Goal: Transaction & Acquisition: Book appointment/travel/reservation

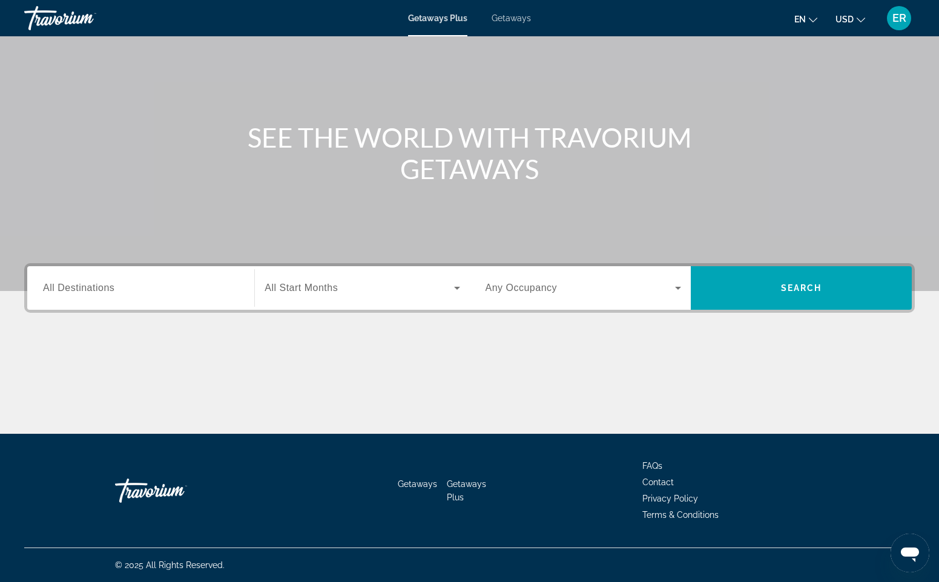
scroll to position [72, 0]
click at [166, 298] on div "Search widget" at bounding box center [141, 288] width 196 height 35
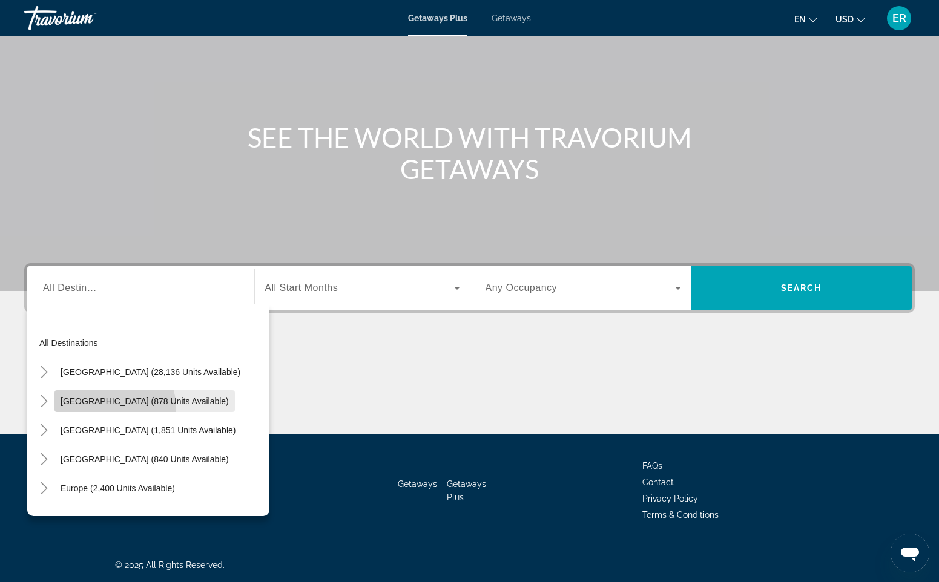
click at [111, 409] on span "Search widget" at bounding box center [144, 401] width 180 height 29
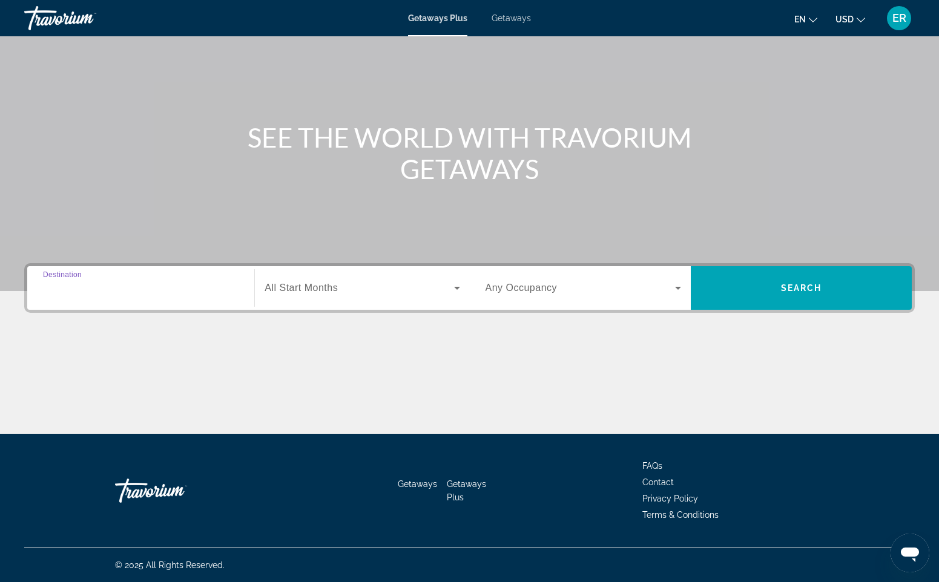
type input "**********"
click at [372, 283] on span "Search widget" at bounding box center [359, 288] width 189 height 15
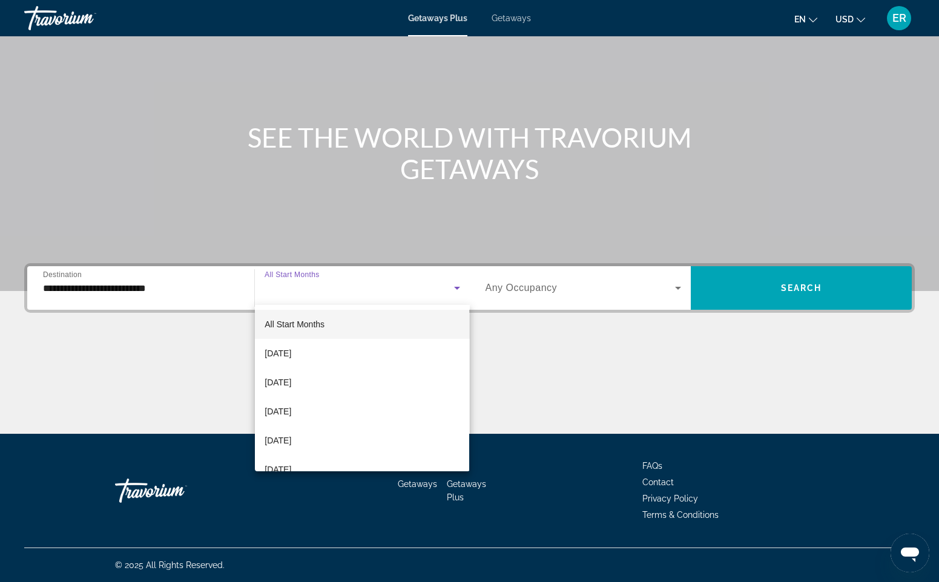
click at [329, 330] on mat-option "All Start Months" at bounding box center [362, 324] width 214 height 29
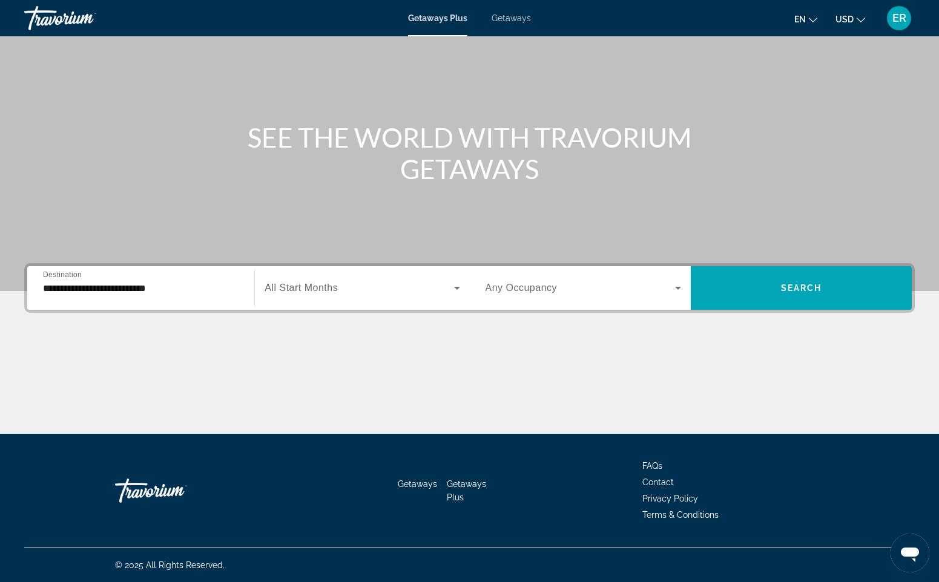
click at [607, 277] on div "Search widget" at bounding box center [584, 288] width 196 height 34
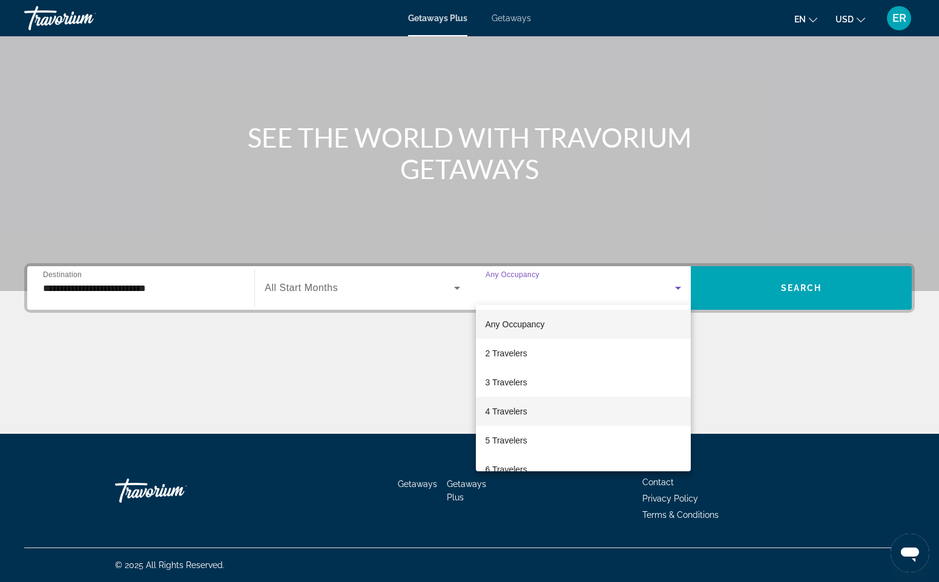
click at [558, 405] on mat-option "4 Travelers" at bounding box center [583, 411] width 215 height 29
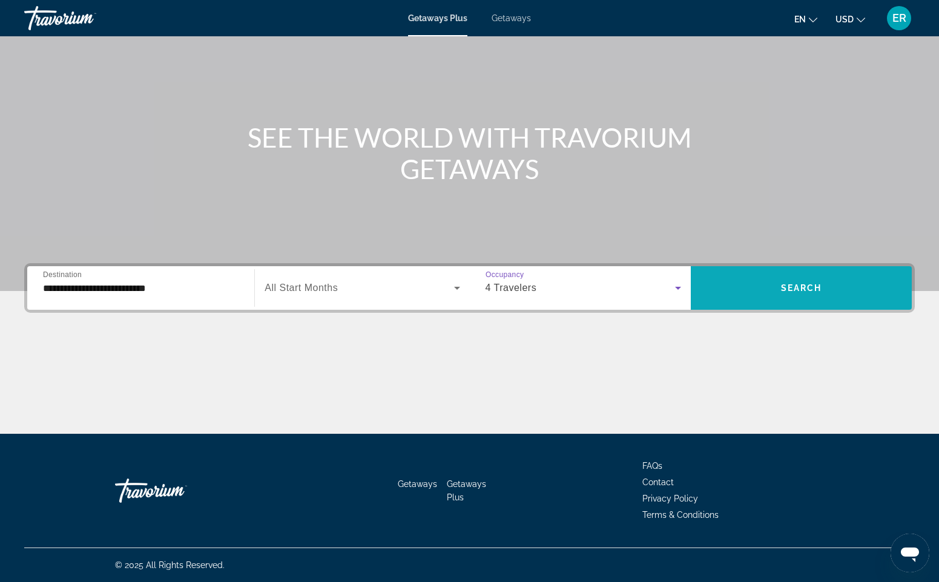
click at [772, 283] on span "Search widget" at bounding box center [801, 288] width 221 height 29
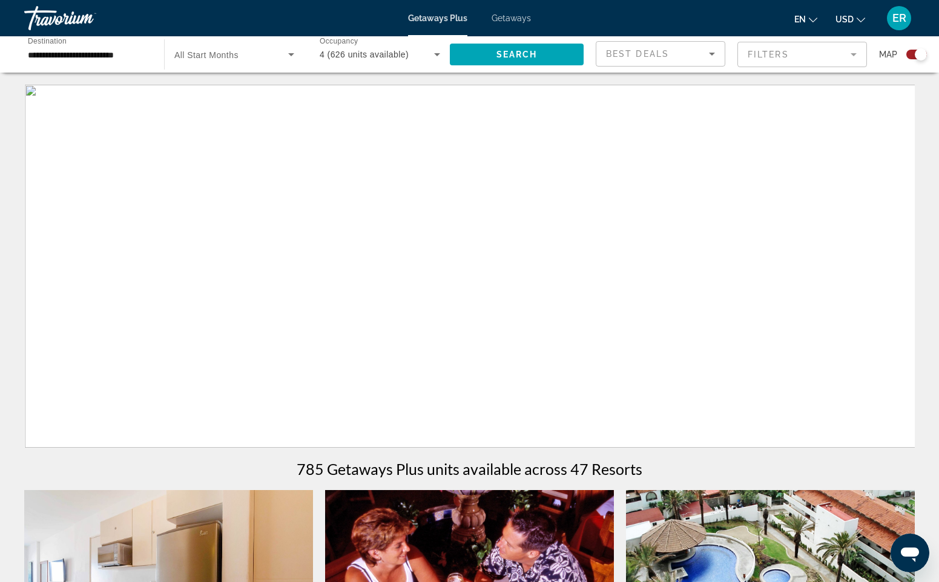
scroll to position [184, 0]
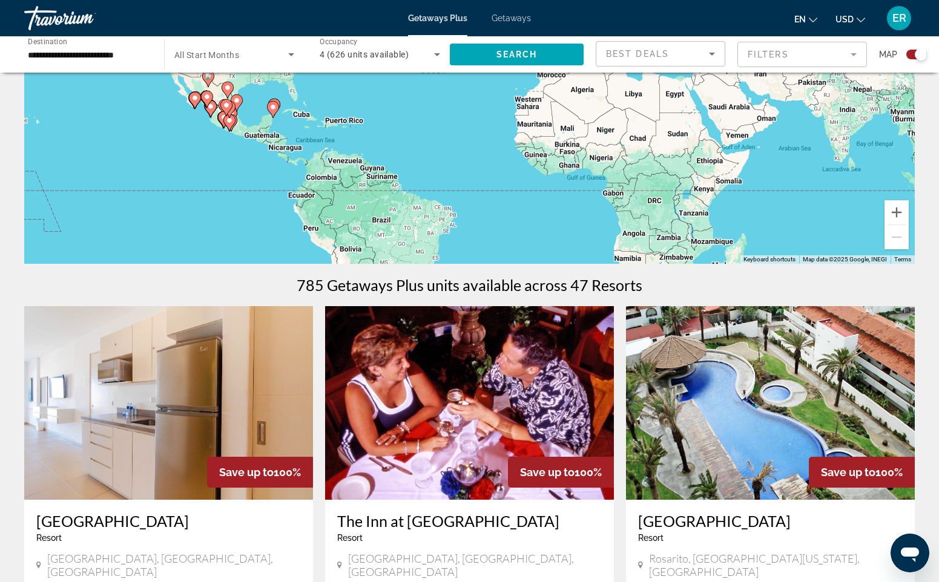
click at [275, 154] on div "To activate drag with keyboard, press Alt + Enter. Once in keyboard drag state,…" at bounding box center [469, 82] width 891 height 363
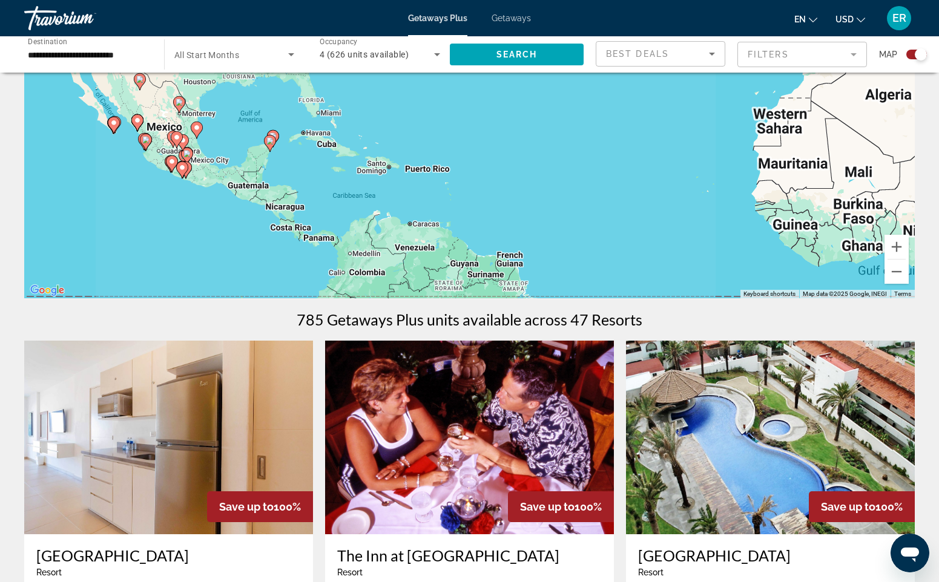
click at [272, 158] on div "To activate drag with keyboard, press Alt + Enter. Once in keyboard drag state,…" at bounding box center [469, 116] width 891 height 363
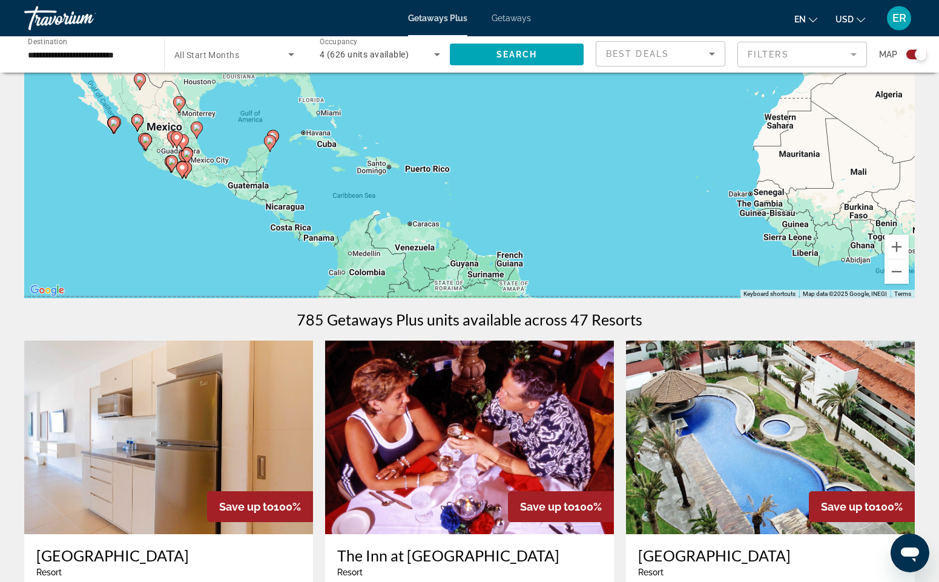
click at [276, 153] on div "To activate drag with keyboard, press Alt + Enter. Once in keyboard drag state,…" at bounding box center [469, 116] width 891 height 363
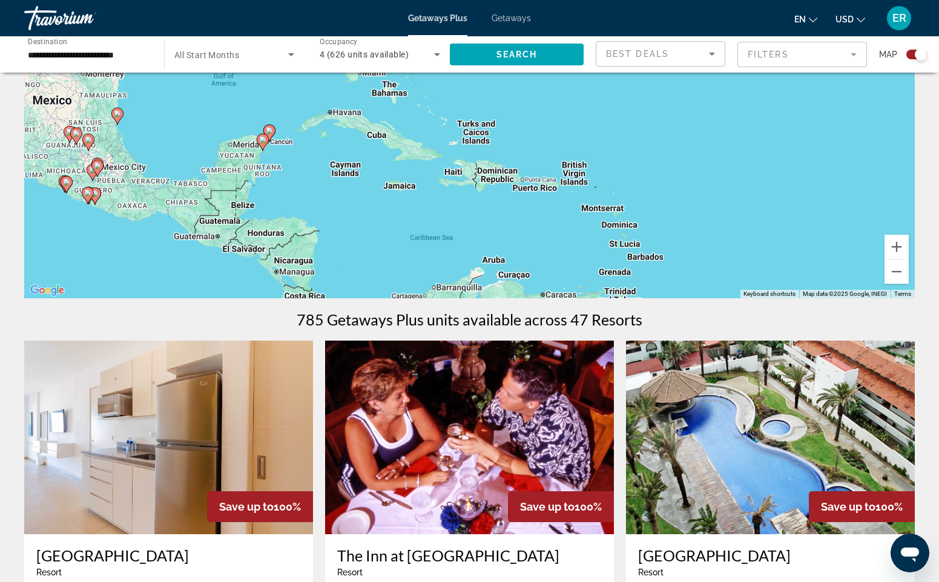
click at [275, 153] on div "To activate drag with keyboard, press Alt + Enter. Once in keyboard drag state,…" at bounding box center [469, 116] width 891 height 363
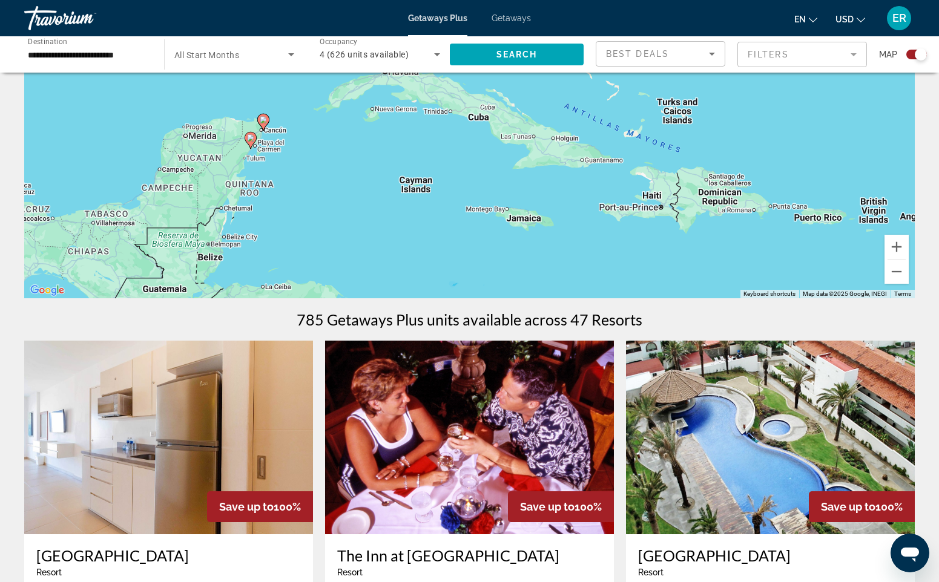
click at [261, 123] on image "Main content" at bounding box center [263, 119] width 7 height 7
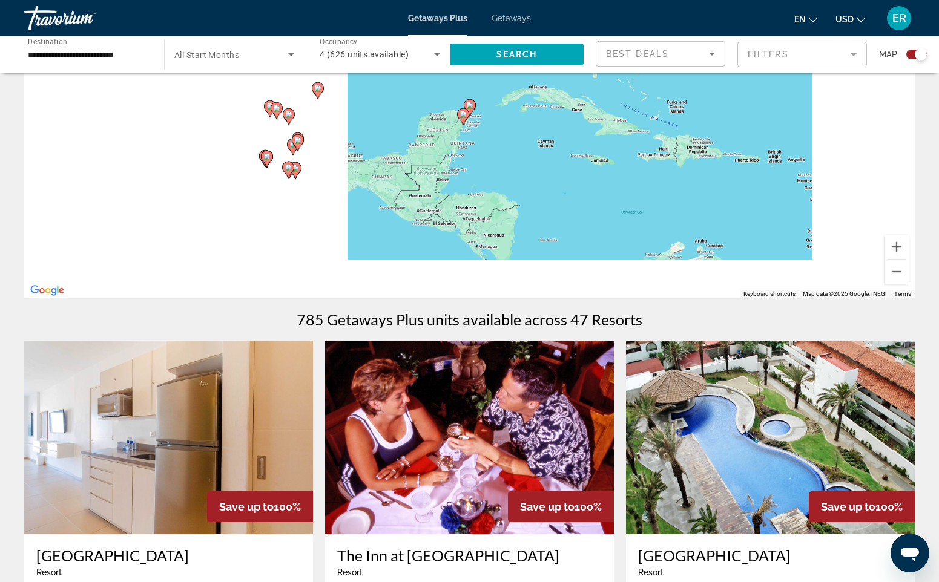
click at [251, 137] on div "To navigate, press the arrow keys. To activate drag with keyboard, press Alt + …" at bounding box center [469, 116] width 891 height 363
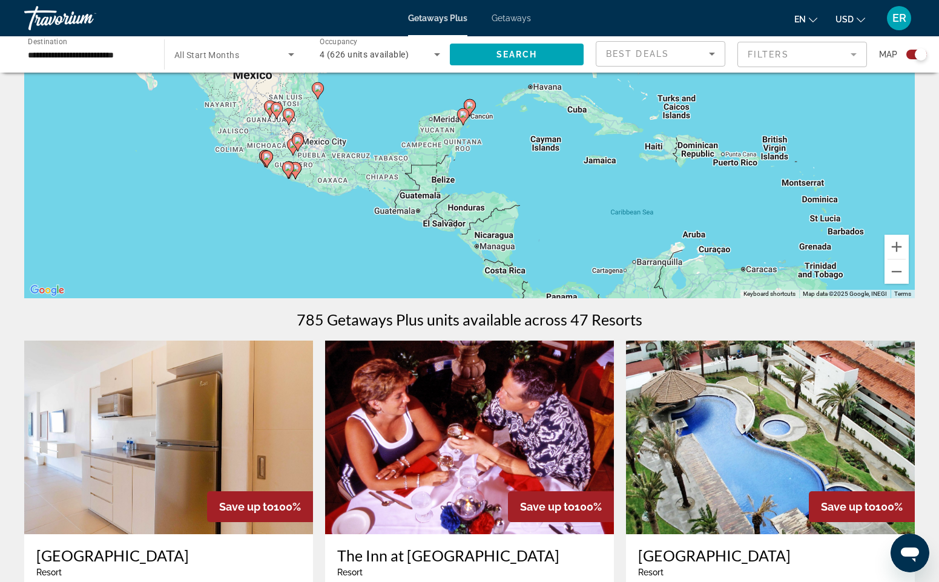
click at [463, 117] on image "Main content" at bounding box center [462, 114] width 7 height 7
type input "**********"
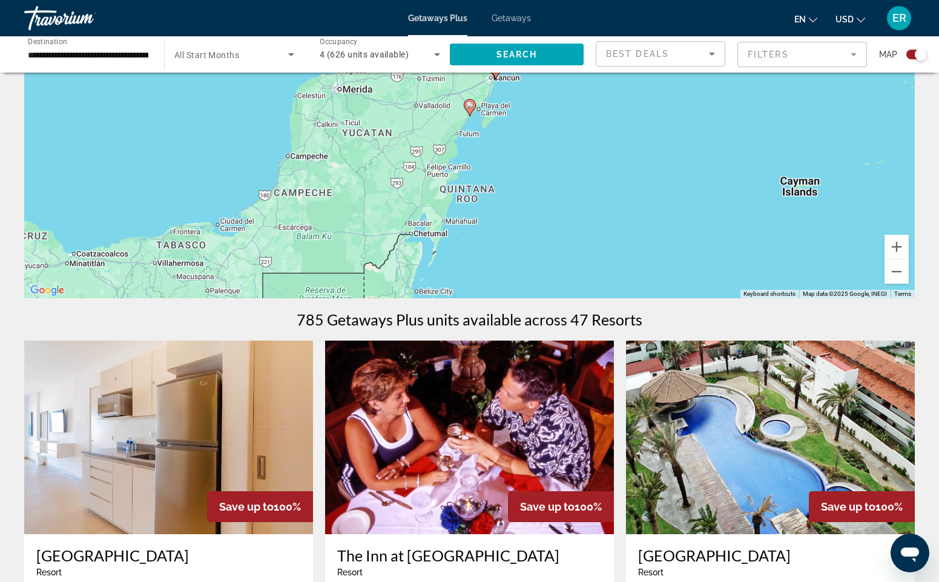
click at [489, 116] on div "To navigate, press the arrow keys. To activate drag with keyboard, press Alt + …" at bounding box center [469, 116] width 891 height 363
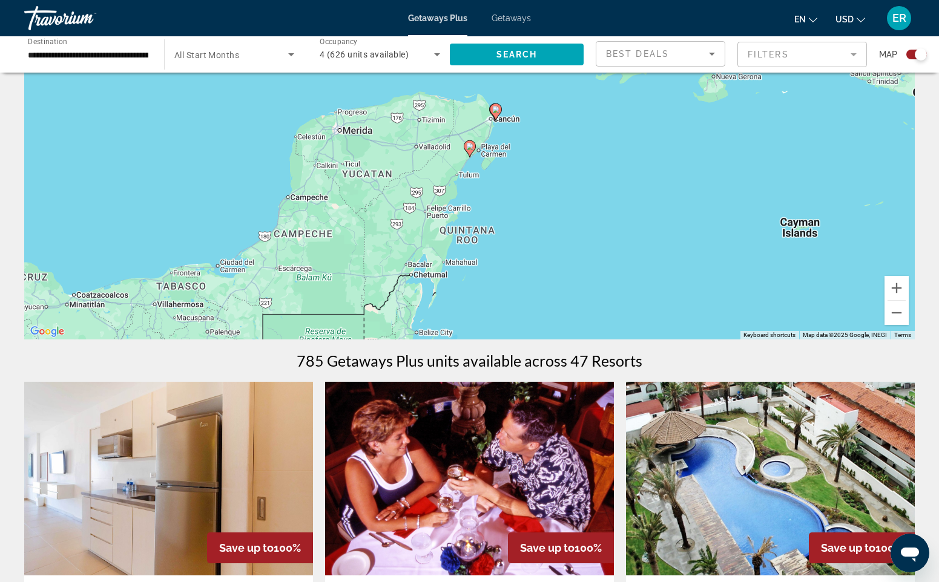
scroll to position [77, 0]
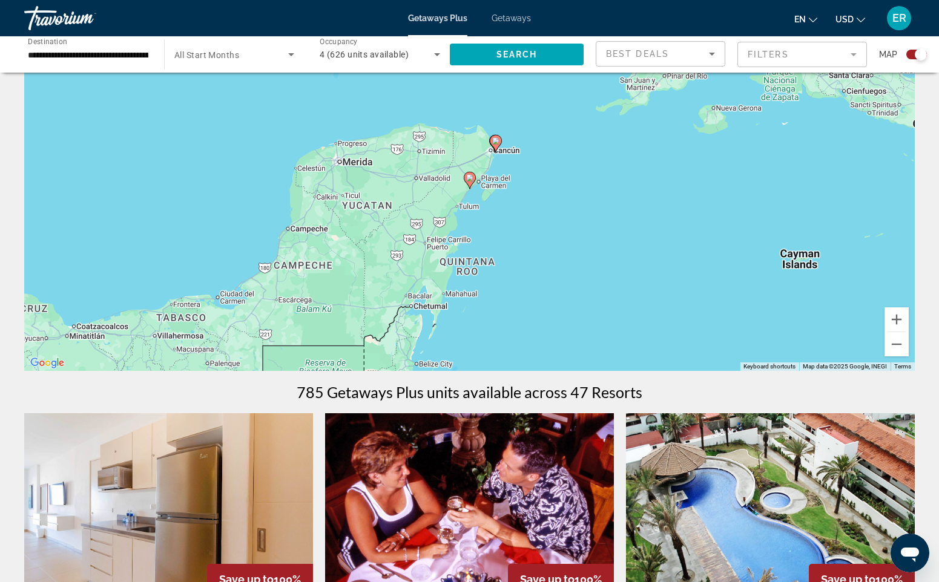
click at [486, 185] on div "To activate drag with keyboard, press Alt + Enter. Once in keyboard drag state,…" at bounding box center [469, 189] width 891 height 363
click at [469, 177] on image "Main content" at bounding box center [469, 177] width 7 height 7
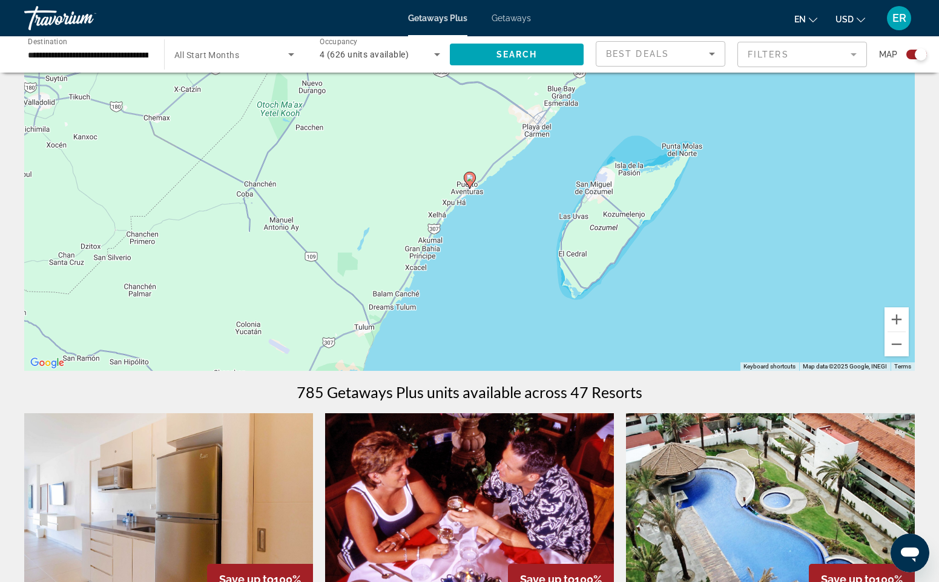
click at [472, 182] on icon "Main content" at bounding box center [469, 181] width 11 height 16
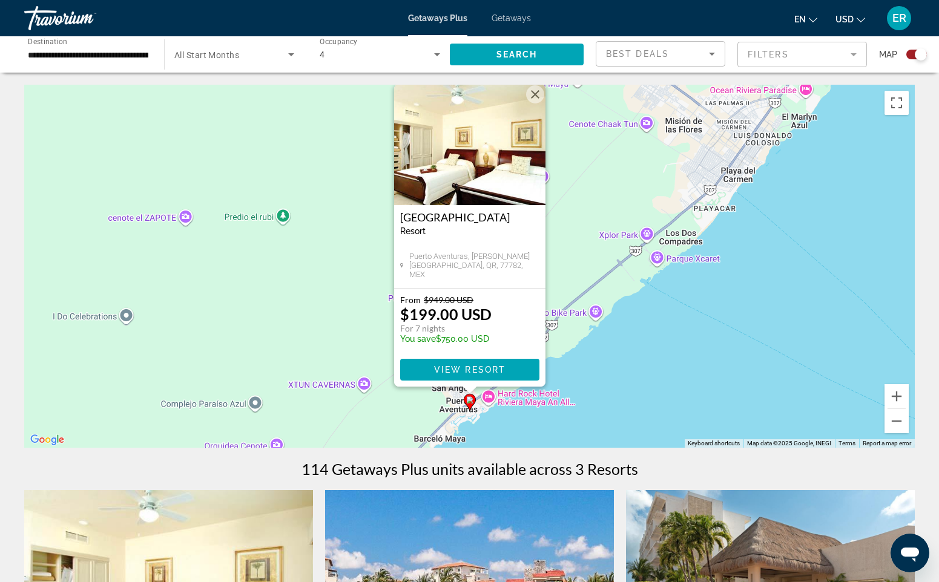
scroll to position [29, 0]
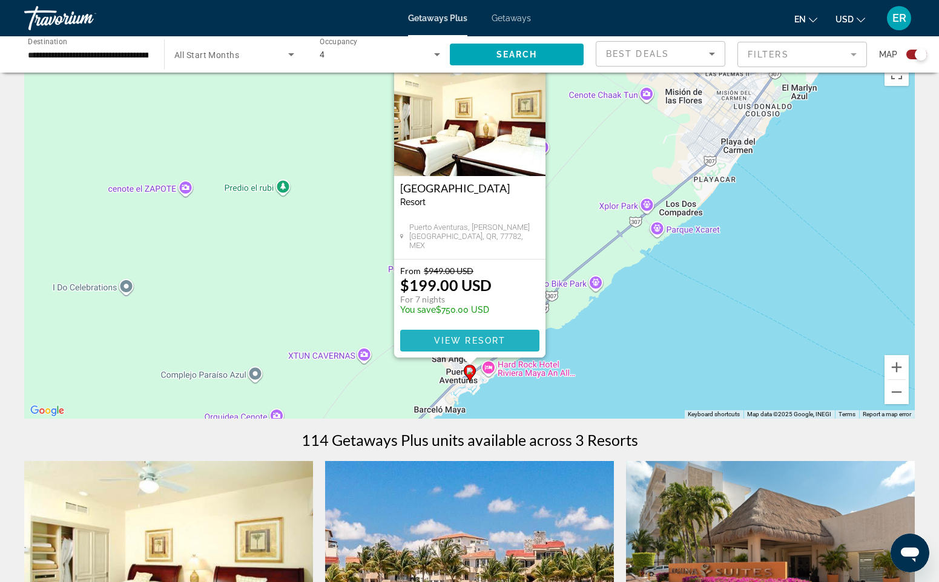
click at [458, 337] on span "View Resort" at bounding box center [468, 341] width 71 height 10
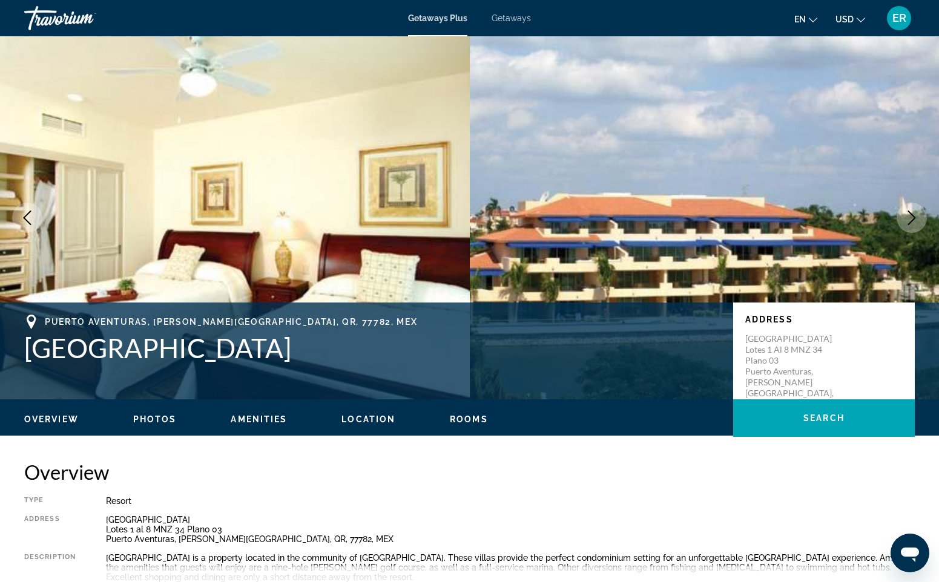
click at [919, 216] on button "Next image" at bounding box center [912, 218] width 30 height 30
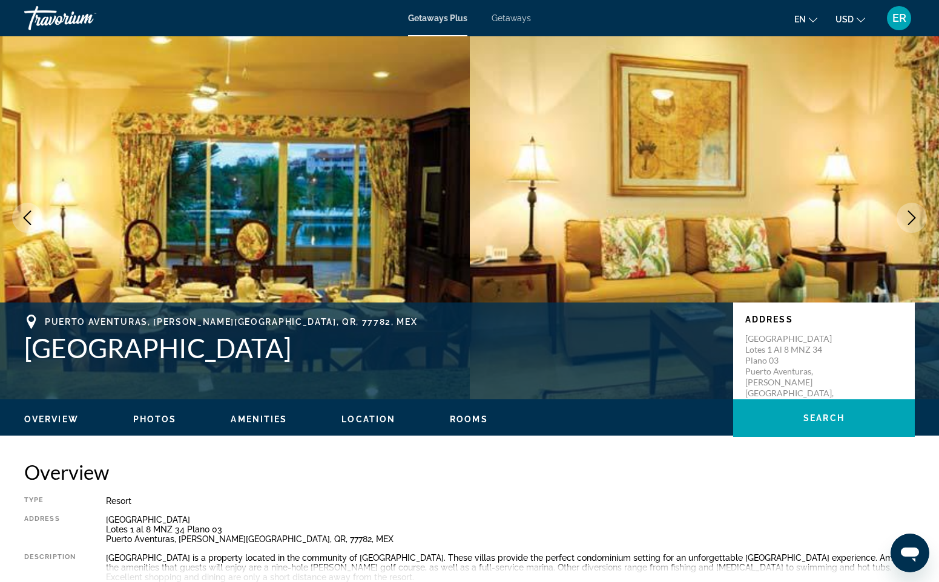
click at [911, 216] on icon "Next image" at bounding box center [911, 218] width 15 height 15
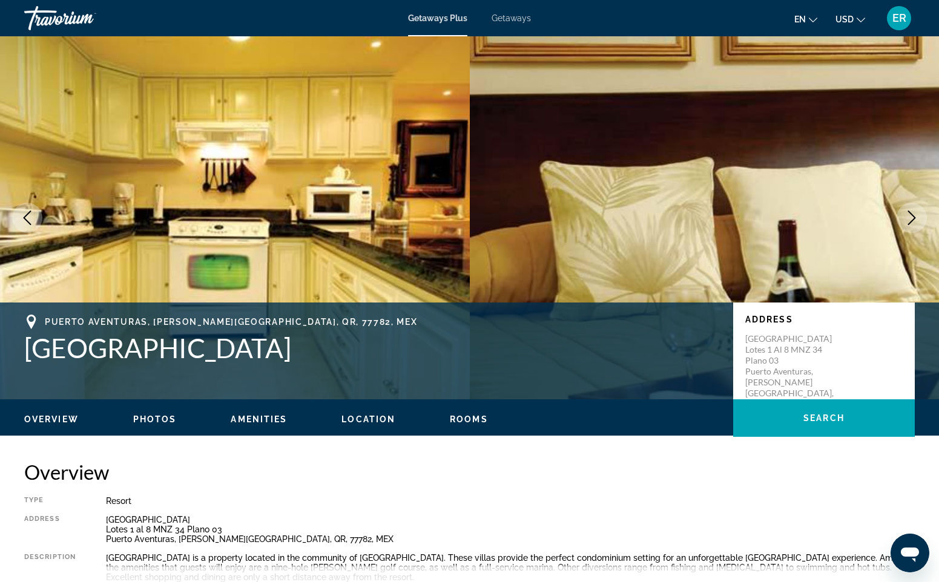
click at [911, 216] on icon "Next image" at bounding box center [911, 218] width 15 height 15
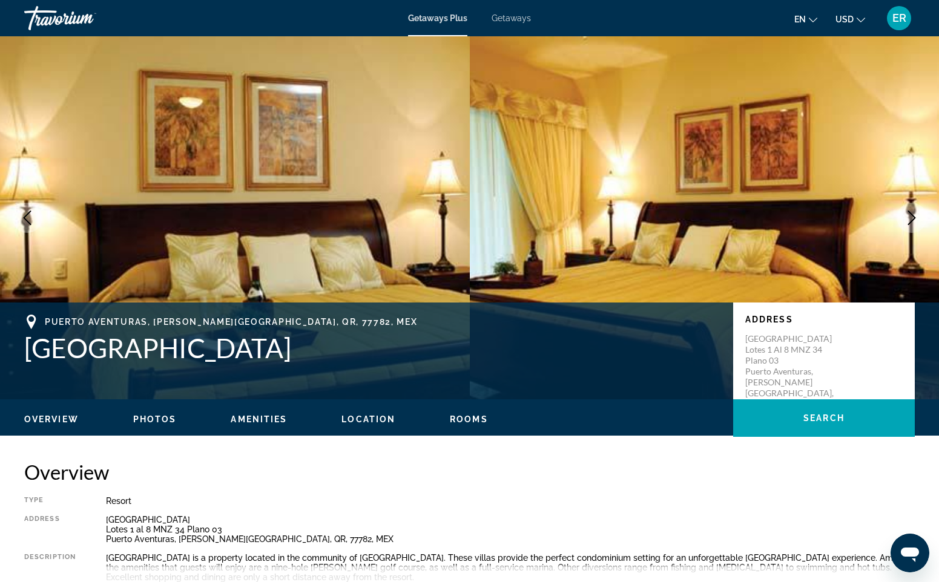
click at [907, 225] on icon "Next image" at bounding box center [911, 218] width 15 height 15
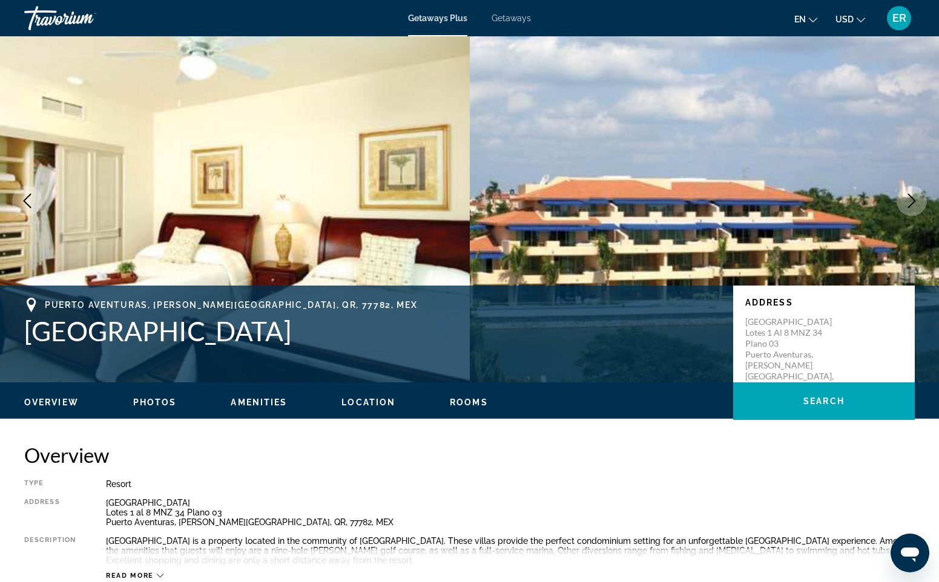
scroll to position [24, 0]
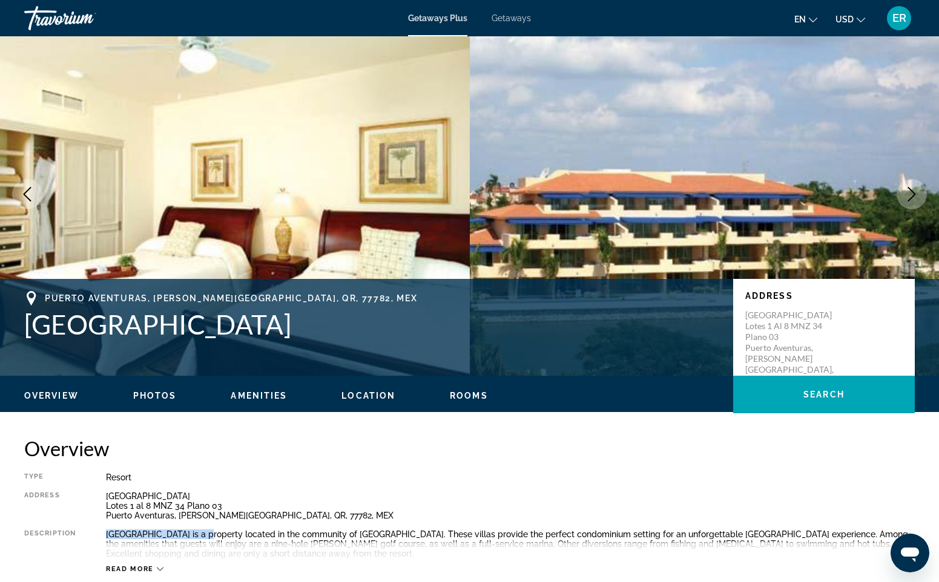
drag, startPoint x: 205, startPoint y: 534, endPoint x: 105, endPoint y: 536, distance: 99.9
click at [105, 536] on div "Type Resort All-Inclusive No All-Inclusive Address Boulevard Puerto Aventuras L…" at bounding box center [469, 523] width 891 height 101
copy div "Porto Bello Grand Marina"
click at [912, 192] on icon "Next image" at bounding box center [911, 194] width 15 height 15
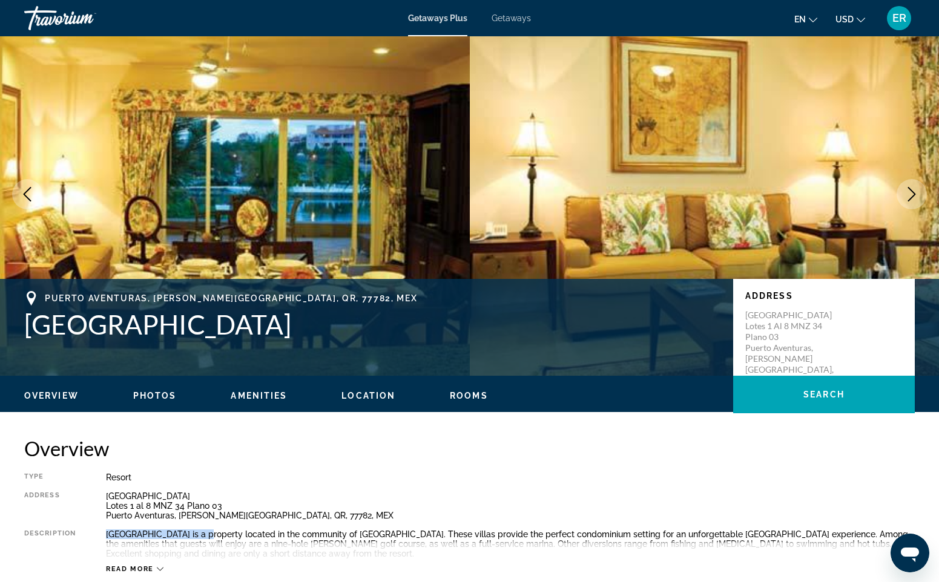
click at [912, 193] on icon "Next image" at bounding box center [911, 194] width 15 height 15
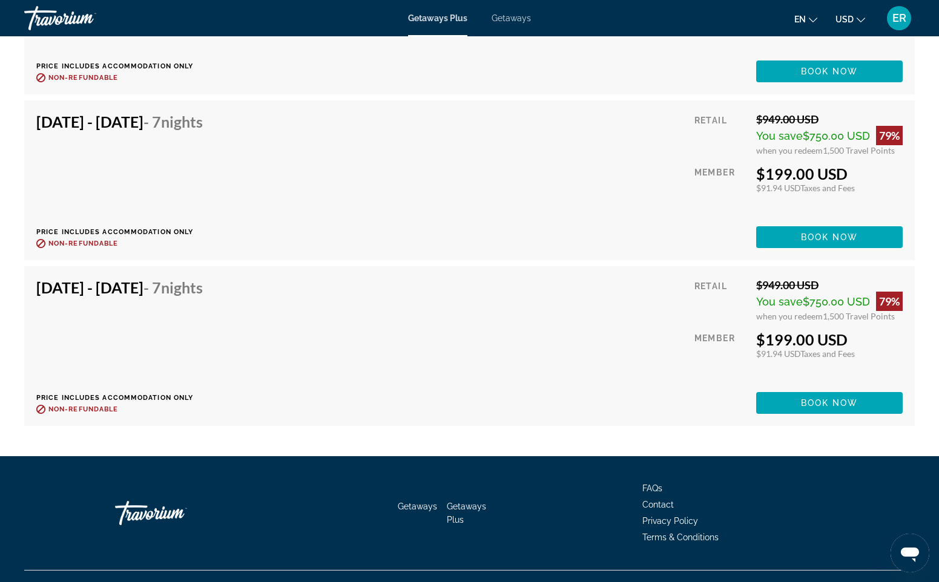
scroll to position [2417, 0]
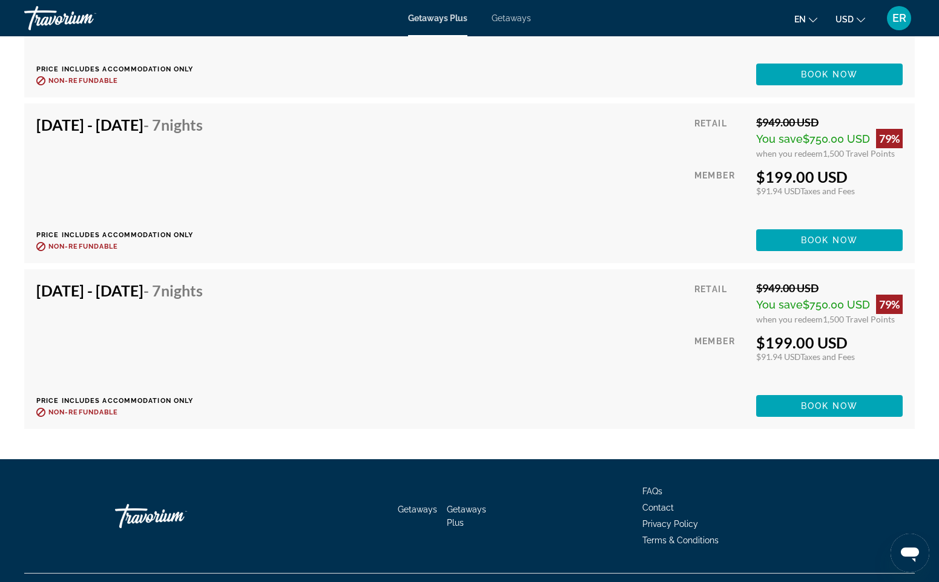
drag, startPoint x: 857, startPoint y: 170, endPoint x: 749, endPoint y: 173, distance: 108.4
click at [749, 173] on div "Retail $949.00 USD You save $750.00 USD 79% when you redeem 1,500 Travel Points…" at bounding box center [798, 184] width 208 height 136
drag, startPoint x: 805, startPoint y: 136, endPoint x: 841, endPoint y: 137, distance: 37.0
click at [841, 137] on span "$750.00 USD" at bounding box center [836, 139] width 67 height 13
click at [894, 182] on div "$199.00 USD" at bounding box center [829, 177] width 147 height 18
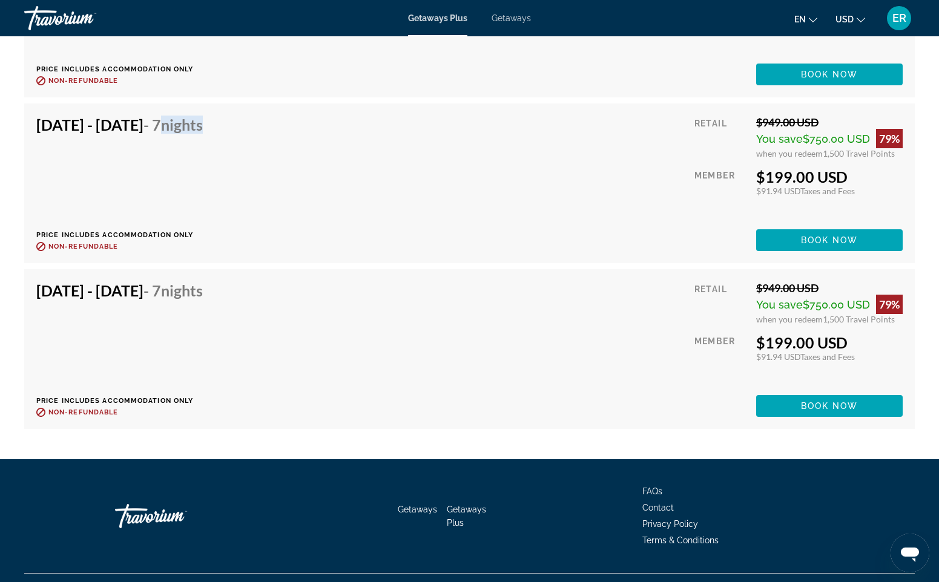
drag, startPoint x: 240, startPoint y: 125, endPoint x: 306, endPoint y: 127, distance: 66.0
click at [306, 127] on div "Nov 15, 2025 - Nov 22, 2025 - 7 Nights Price includes accommodation only Refund…" at bounding box center [469, 184] width 866 height 136
click at [331, 187] on div "Nov 15, 2025 - Nov 22, 2025 - 7 Nights Price includes accommodation only Refund…" at bounding box center [469, 184] width 866 height 136
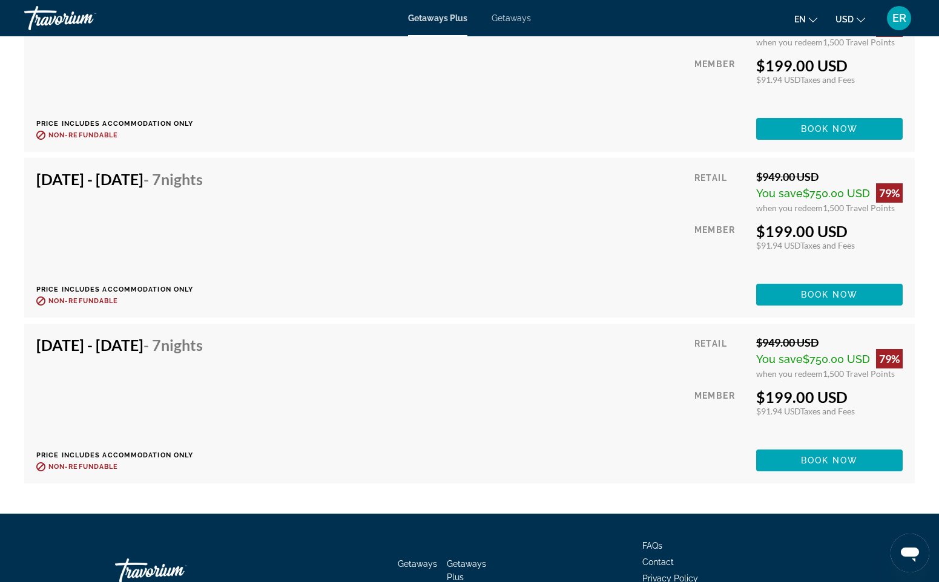
scroll to position [2365, 0]
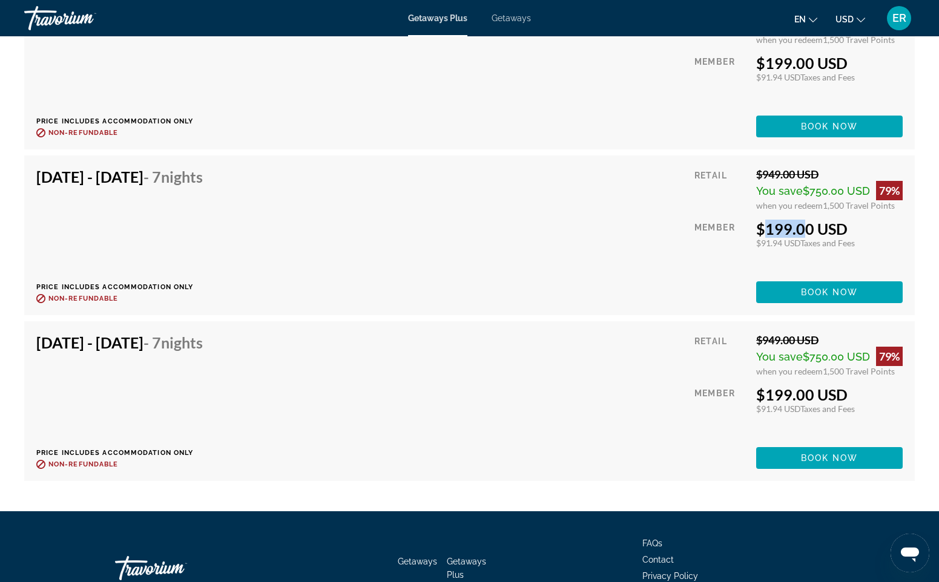
drag, startPoint x: 796, startPoint y: 226, endPoint x: 747, endPoint y: 228, distance: 49.1
click at [747, 228] on div "Retail $949.00 USD You save $750.00 USD 79% when you redeem 1,500 Travel Points…" at bounding box center [798, 236] width 208 height 136
click at [820, 292] on span "Book now" at bounding box center [830, 293] width 58 height 10
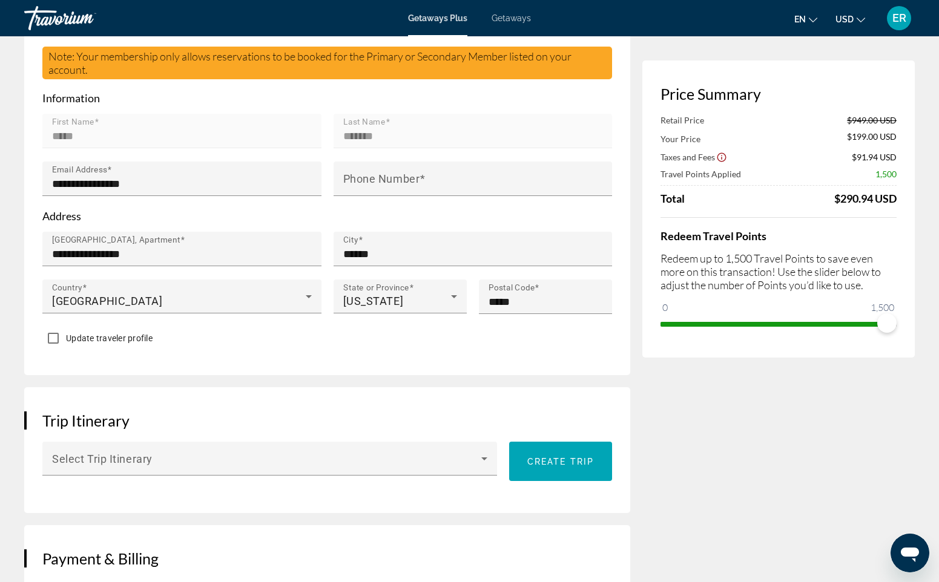
scroll to position [370, 0]
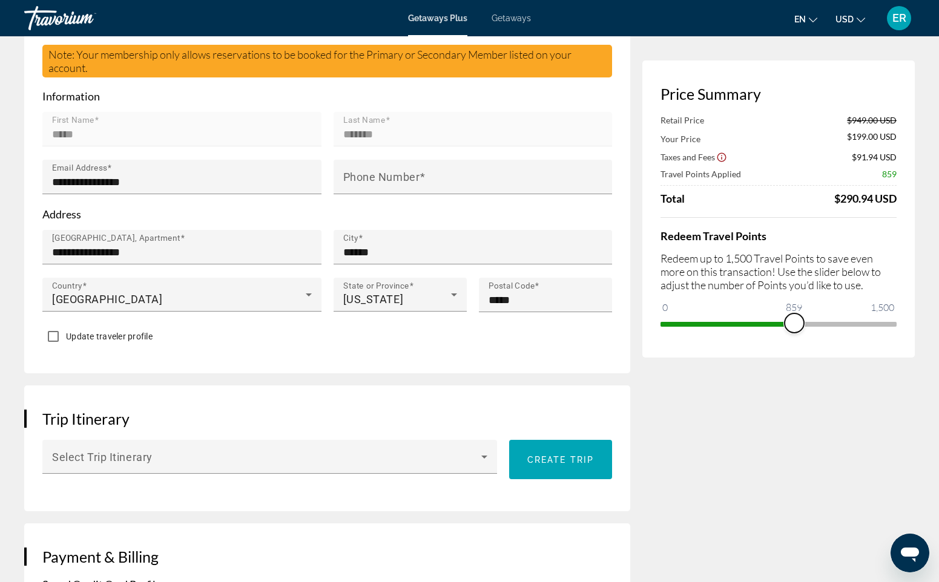
drag, startPoint x: 883, startPoint y: 328, endPoint x: 791, endPoint y: 329, distance: 92.0
click at [791, 329] on span "ngx-slider" at bounding box center [794, 323] width 19 height 19
drag, startPoint x: 802, startPoint y: 327, endPoint x: 714, endPoint y: 328, distance: 88.4
click at [714, 324] on ngx-slider "0 1,500 913" at bounding box center [778, 323] width 236 height 2
drag, startPoint x: 798, startPoint y: 321, endPoint x: 737, endPoint y: 321, distance: 61.1
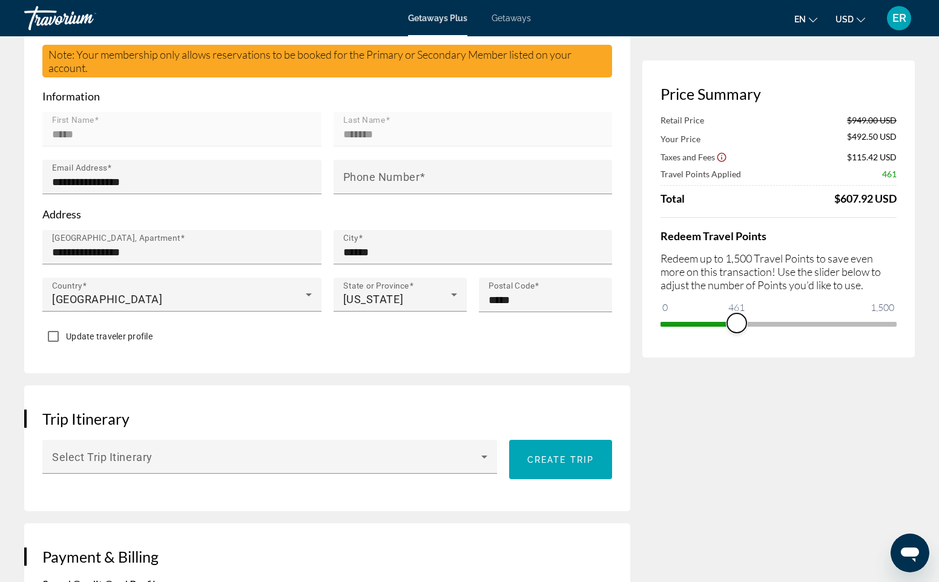
click at [737, 321] on span "ngx-slider" at bounding box center [736, 323] width 19 height 19
drag, startPoint x: 737, startPoint y: 321, endPoint x: 714, endPoint y: 321, distance: 22.4
click at [714, 321] on span "ngx-slider" at bounding box center [714, 323] width 19 height 19
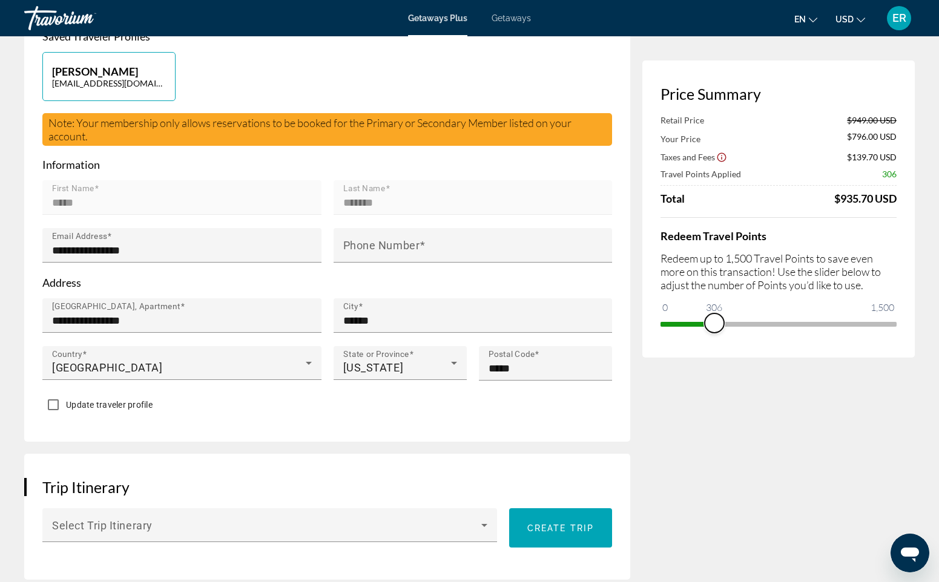
scroll to position [298, 0]
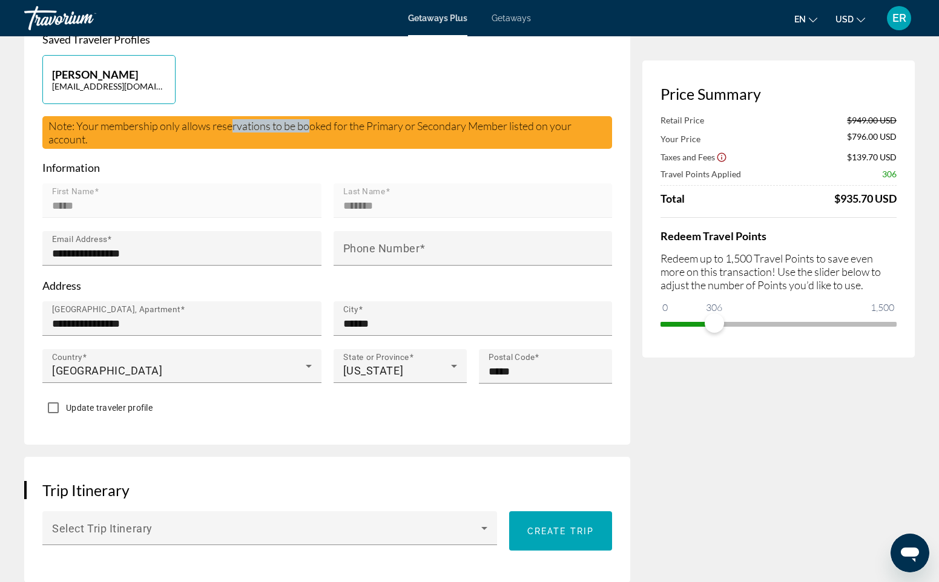
drag, startPoint x: 231, startPoint y: 116, endPoint x: 312, endPoint y: 110, distance: 80.8
click at [312, 119] on span "Note: Your membership only allows reservations to be booked for the Primary or …" at bounding box center [309, 132] width 523 height 27
click at [431, 116] on div "Note: Your membership only allows reservations to be booked for the Primary or …" at bounding box center [327, 132] width 570 height 33
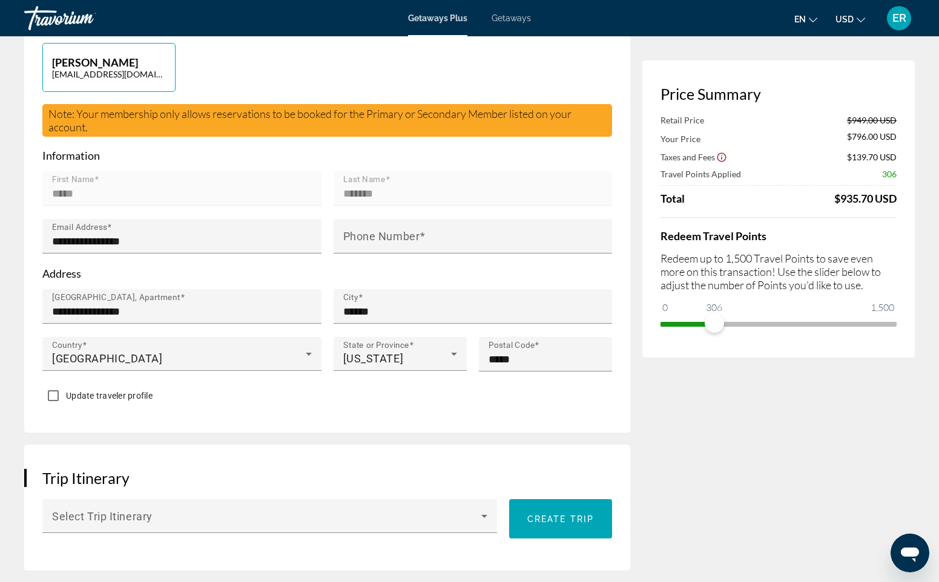
scroll to position [311, 0]
drag, startPoint x: 370, startPoint y: 101, endPoint x: 468, endPoint y: 104, distance: 98.1
click at [468, 107] on span "Note: Your membership only allows reservations to be booked for the Primary or …" at bounding box center [309, 120] width 523 height 27
click at [363, 149] on p "Information" at bounding box center [327, 155] width 570 height 13
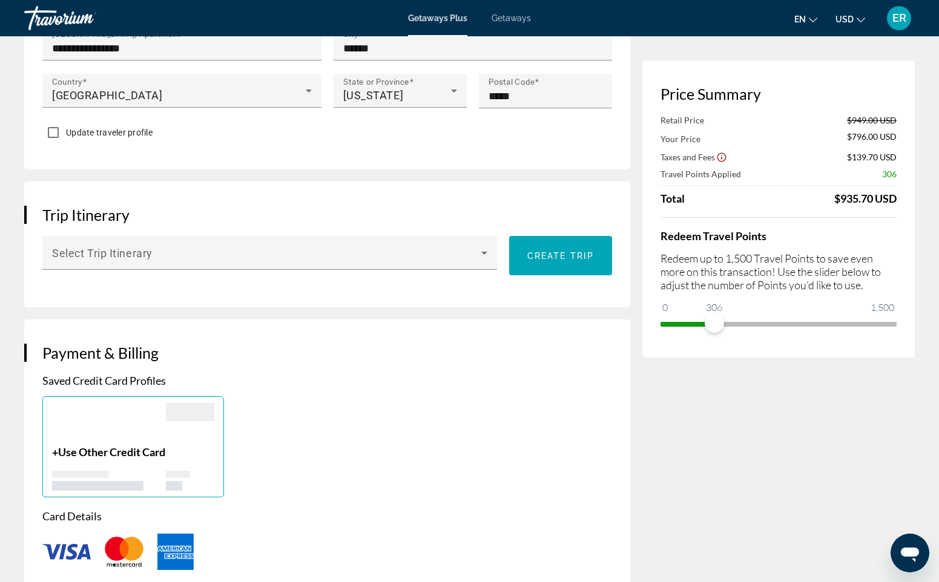
scroll to position [574, 0]
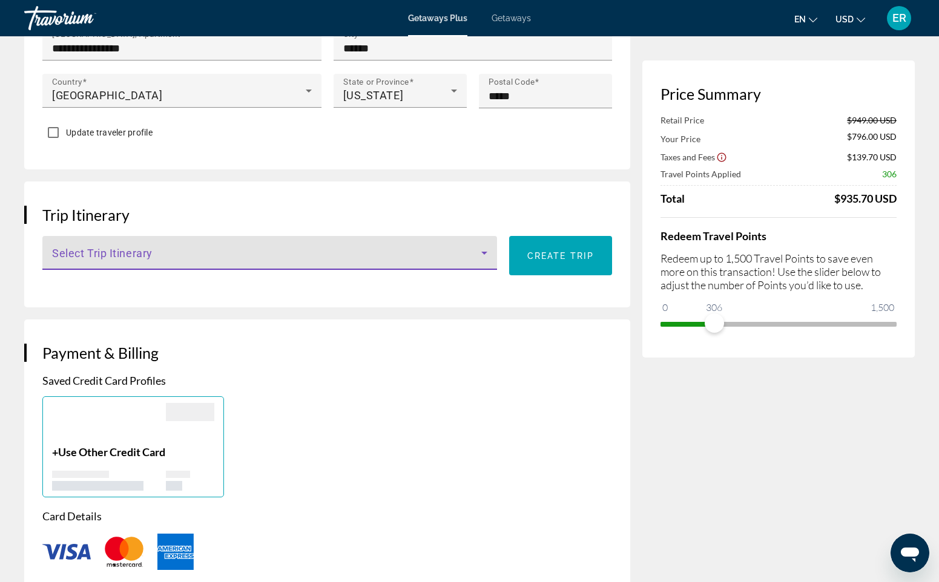
click at [312, 251] on span "Main content" at bounding box center [266, 258] width 429 height 15
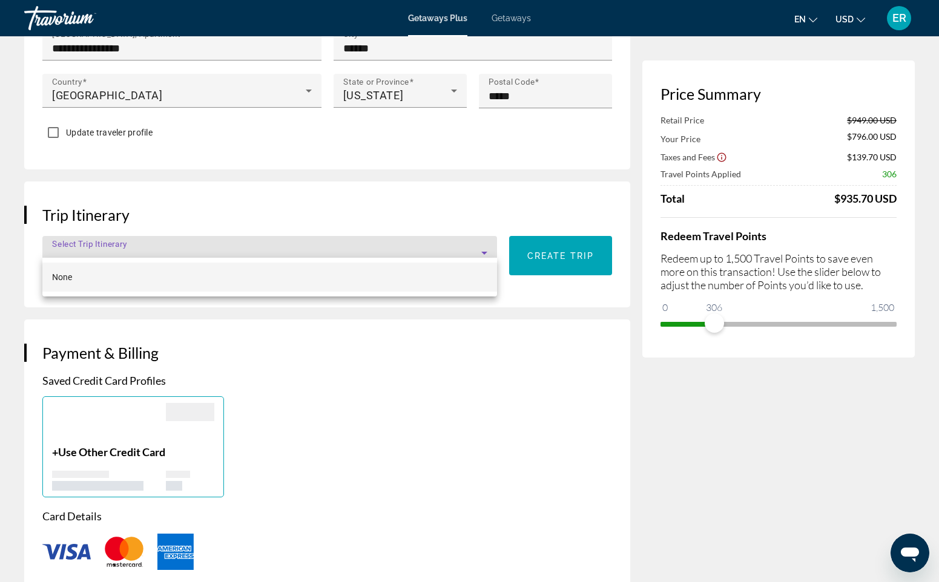
click at [367, 325] on div at bounding box center [469, 291] width 939 height 582
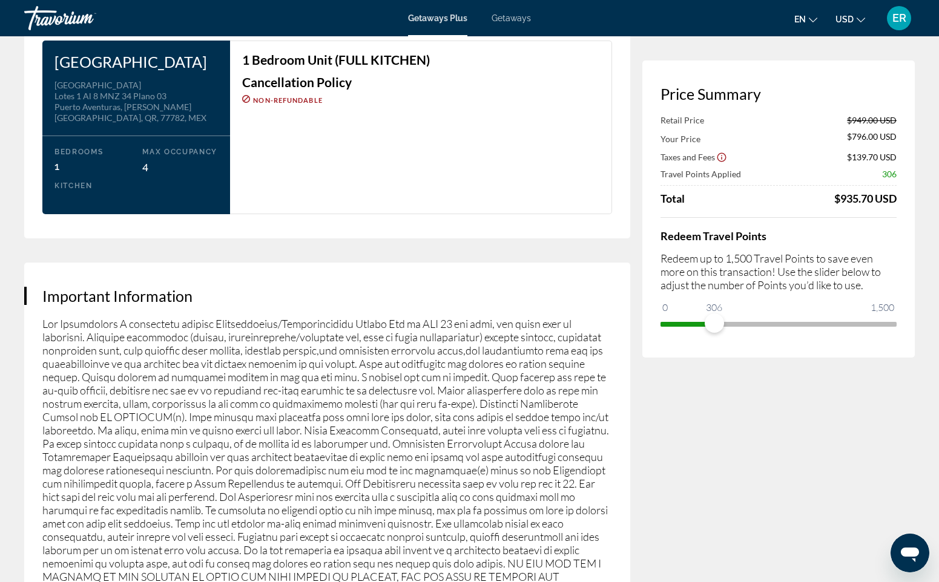
scroll to position [1550, 0]
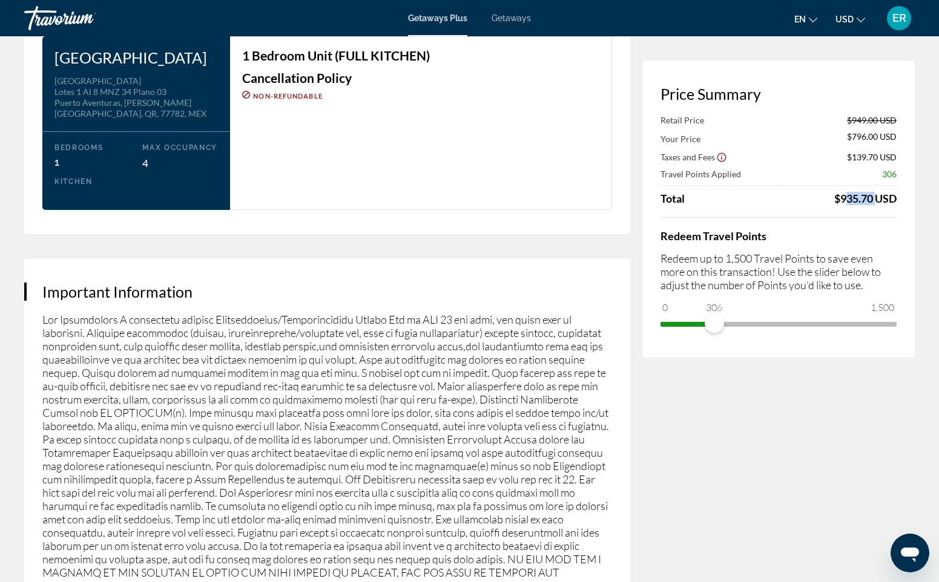
drag, startPoint x: 839, startPoint y: 199, endPoint x: 870, endPoint y: 199, distance: 30.9
click at [870, 199] on div "$935.70 USD" at bounding box center [865, 198] width 62 height 13
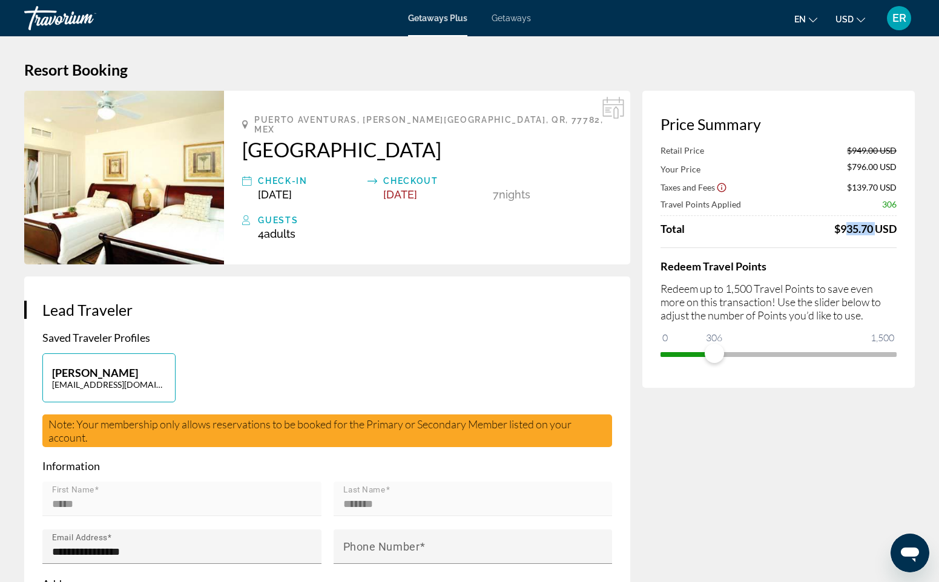
scroll to position [0, 0]
click at [280, 139] on h2 "Porto Bello Grand Marina" at bounding box center [427, 149] width 370 height 24
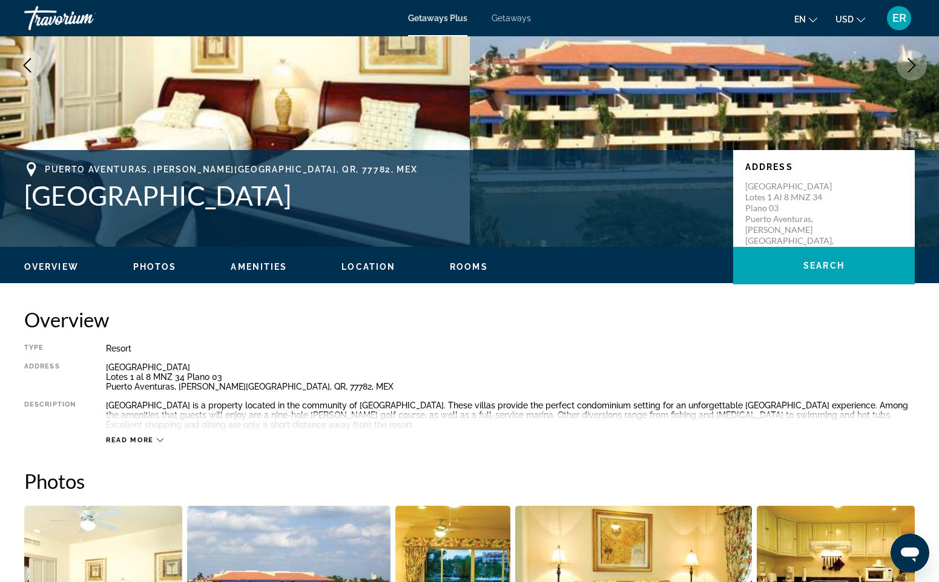
scroll to position [175, 0]
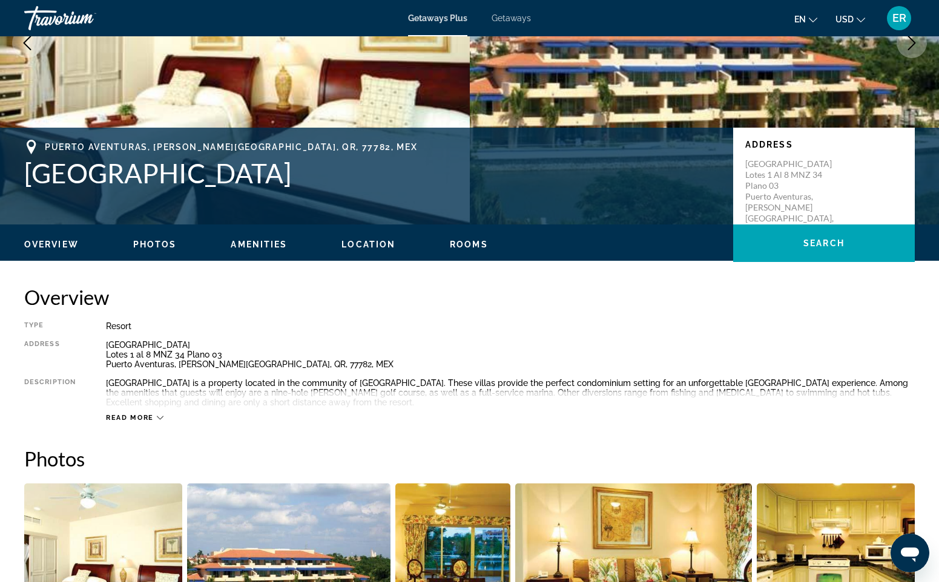
click at [166, 418] on div "Read more" at bounding box center [510, 405] width 809 height 33
click at [153, 414] on span "Read more" at bounding box center [130, 418] width 48 height 8
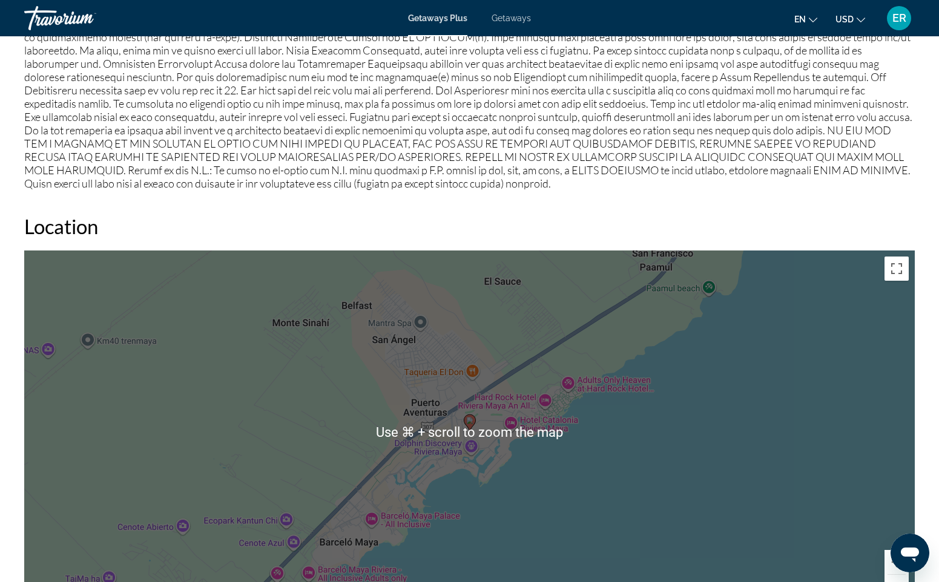
scroll to position [1262, 0]
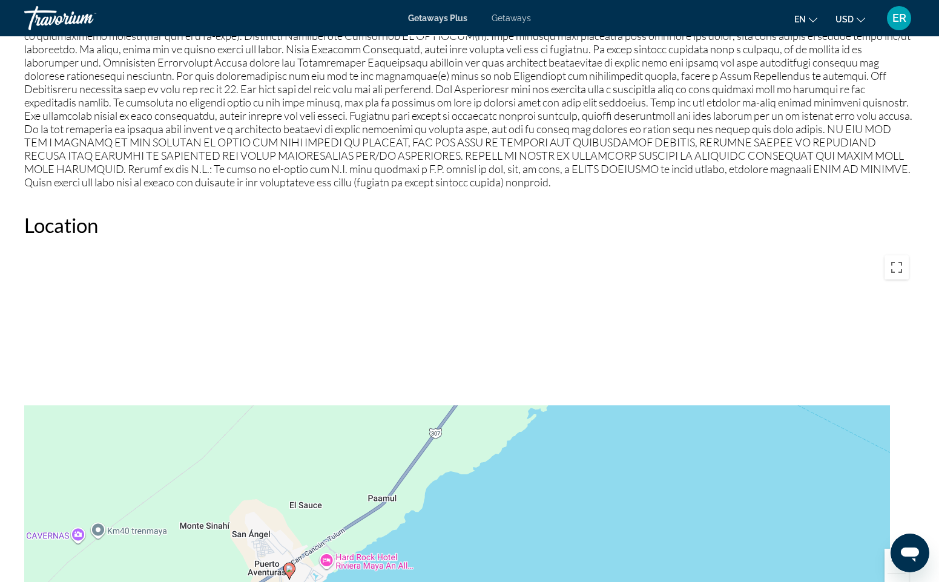
drag, startPoint x: 544, startPoint y: 321, endPoint x: 404, endPoint y: 532, distance: 252.9
click at [404, 532] on div "To activate drag with keyboard, press Alt + Enter. Once in keyboard drag state,…" at bounding box center [469, 430] width 891 height 363
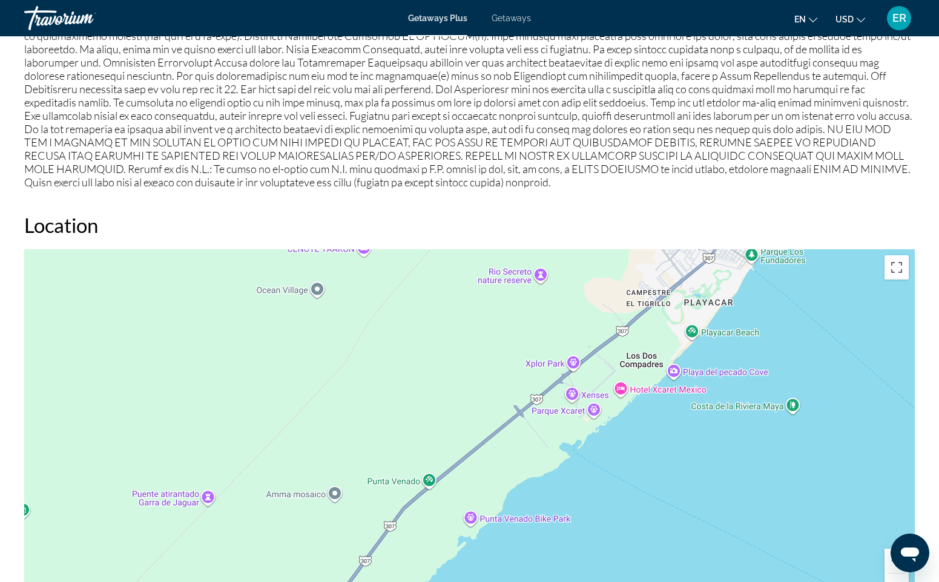
drag, startPoint x: 526, startPoint y: 395, endPoint x: 425, endPoint y: 571, distance: 202.6
click at [425, 571] on div "To activate drag with keyboard, press Alt + Enter. Once in keyboard drag state,…" at bounding box center [469, 430] width 891 height 363
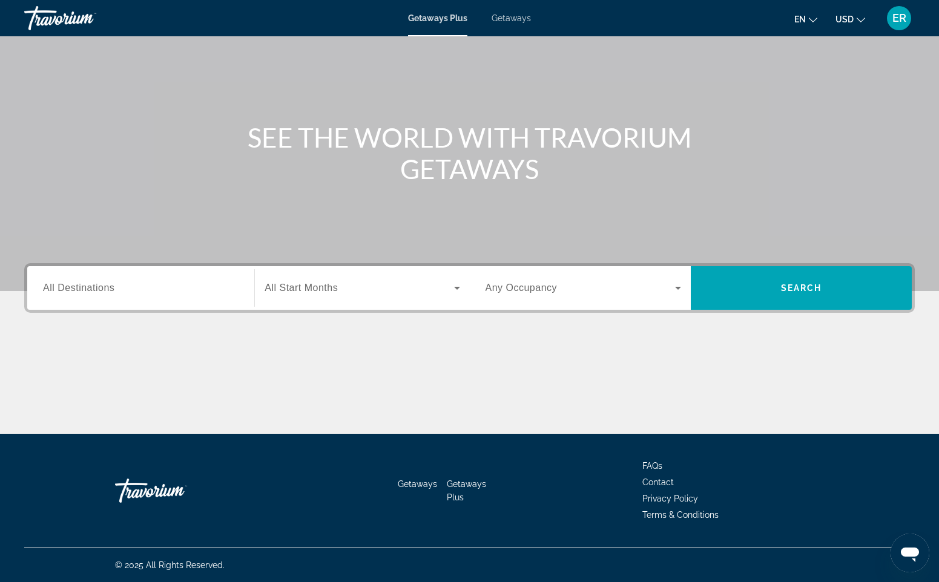
scroll to position [72, 0]
click at [301, 282] on span "Search widget" at bounding box center [359, 288] width 189 height 15
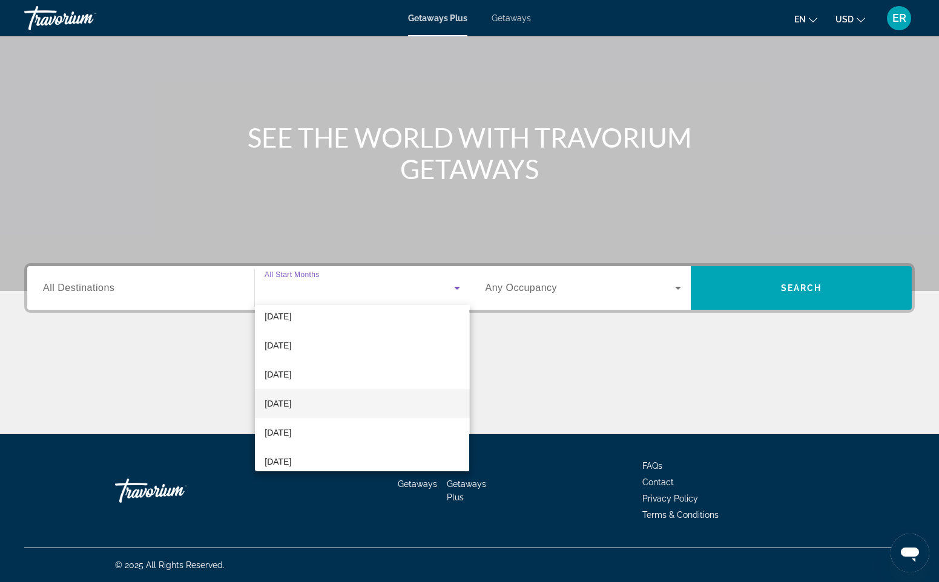
scroll to position [104, 0]
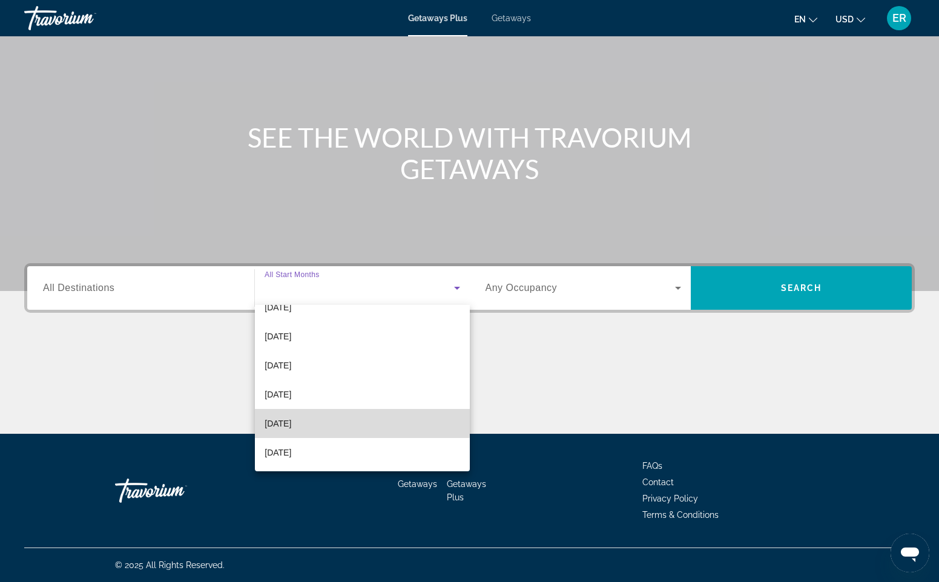
click at [323, 422] on mat-option "March 2026" at bounding box center [362, 423] width 214 height 29
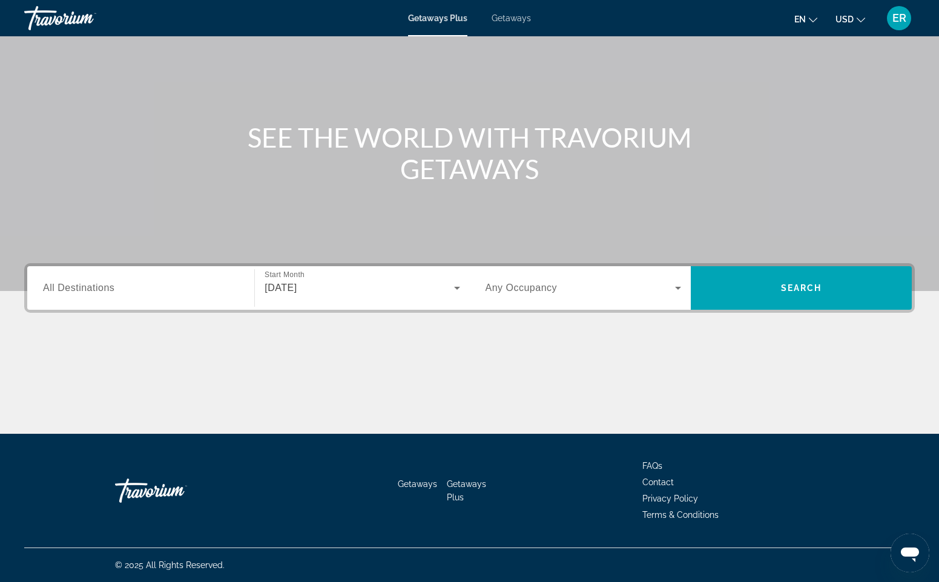
click at [540, 287] on span "Any Occupancy" at bounding box center [522, 288] width 72 height 10
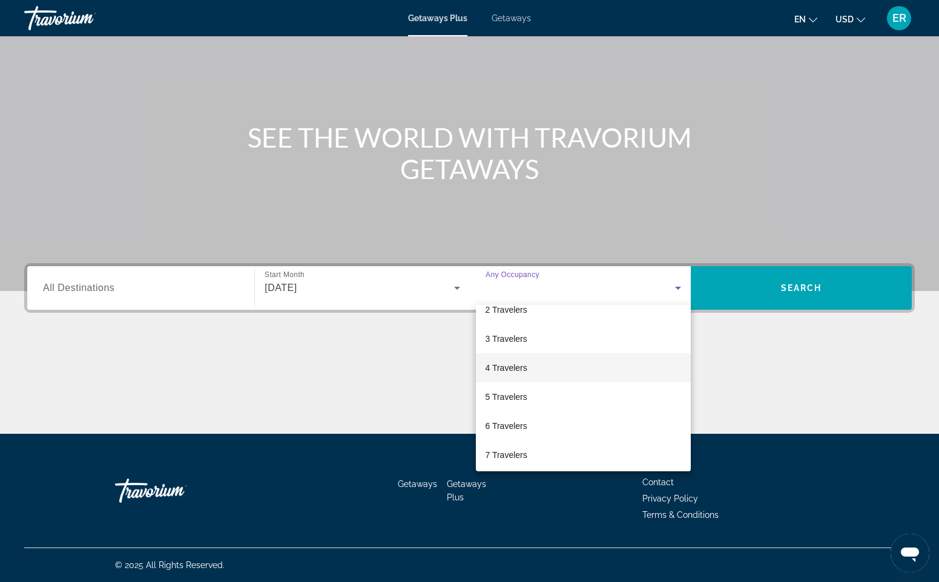
scroll to position [46, 0]
click at [508, 367] on span "4 Travelers" at bounding box center [507, 365] width 42 height 15
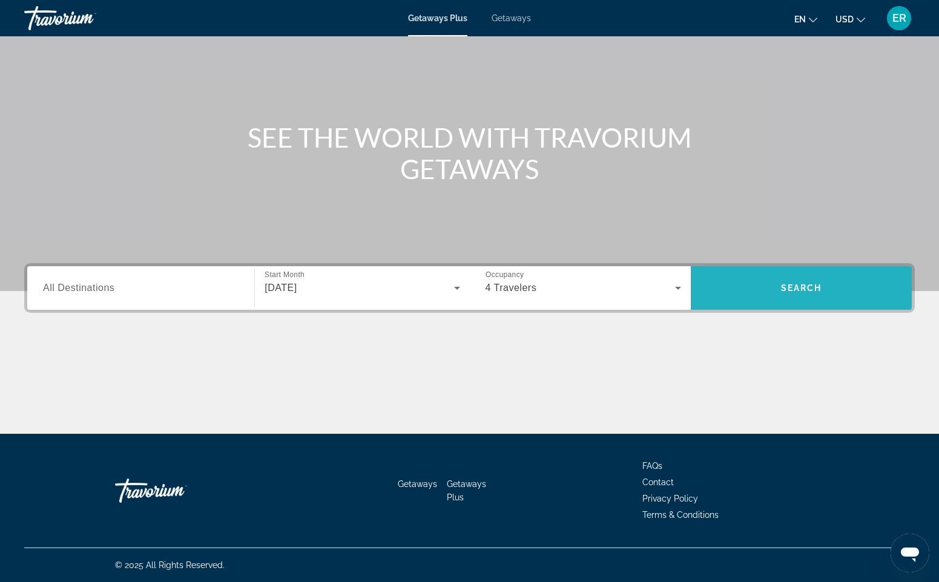
click at [760, 297] on span "Search widget" at bounding box center [801, 288] width 221 height 29
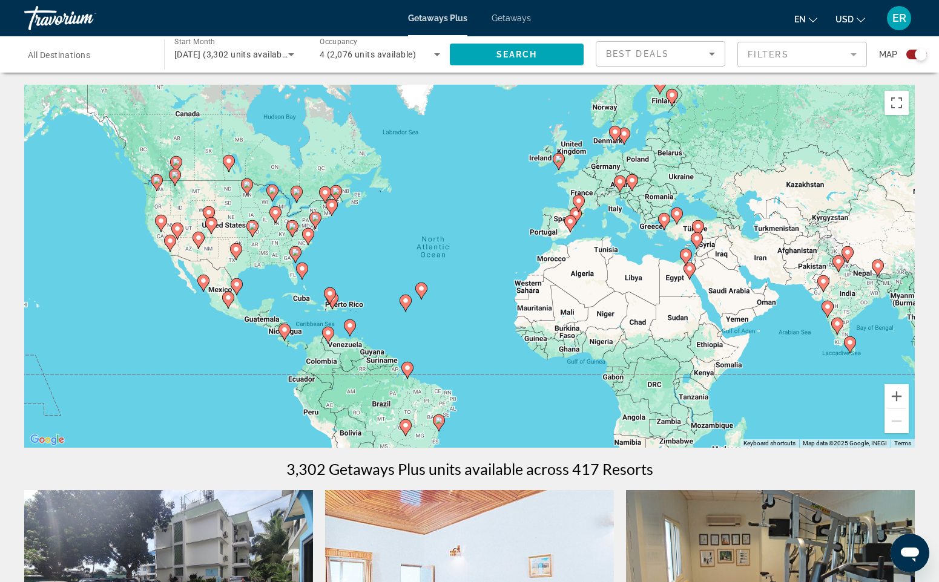
click at [570, 223] on image "Main content" at bounding box center [570, 221] width 7 height 7
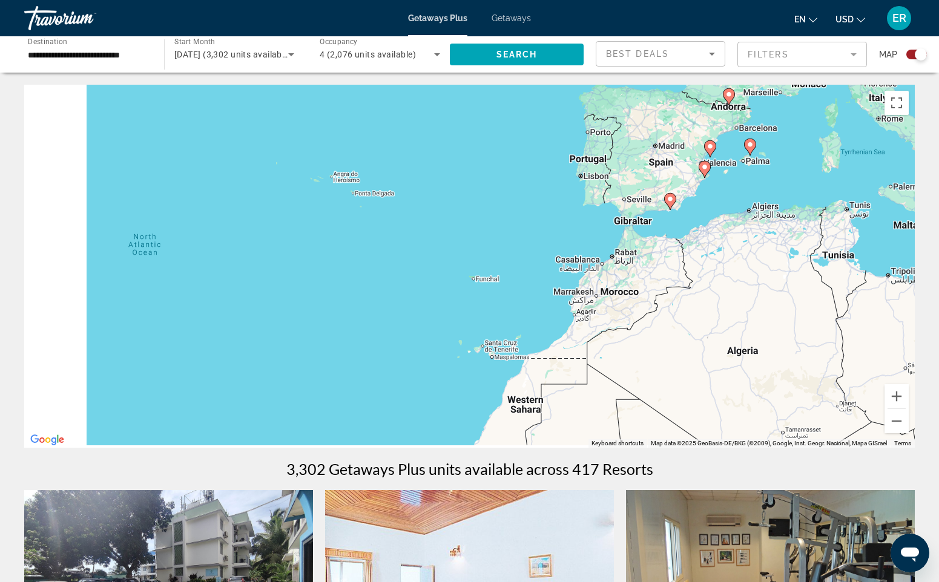
drag, startPoint x: 281, startPoint y: 329, endPoint x: 563, endPoint y: 257, distance: 291.2
click at [563, 257] on div "To navigate, press the arrow keys. To activate drag with keyboard, press Alt + …" at bounding box center [469, 266] width 891 height 363
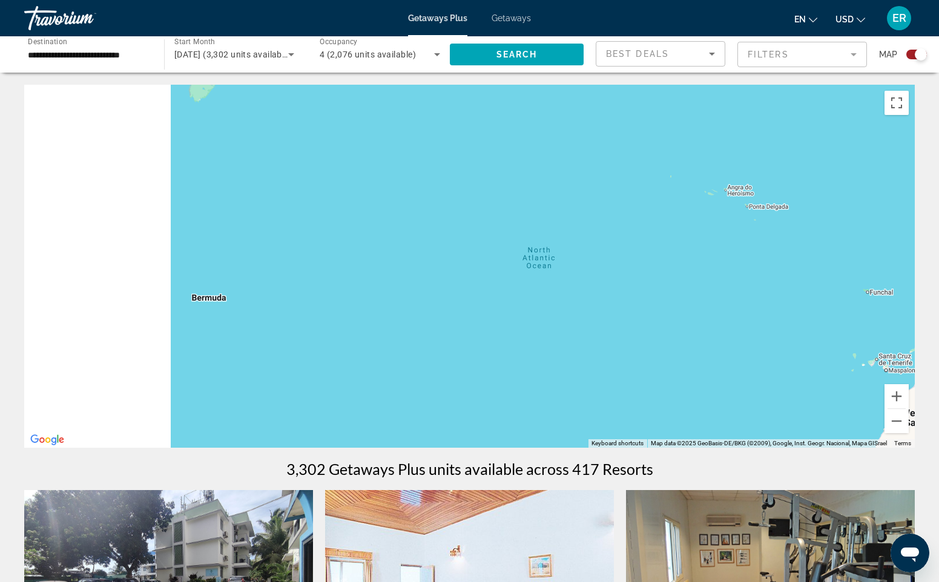
drag, startPoint x: 250, startPoint y: 305, endPoint x: 655, endPoint y: 263, distance: 407.1
click at [655, 263] on div "To navigate, press the arrow keys. To activate drag with keyboard, press Alt + …" at bounding box center [469, 266] width 891 height 363
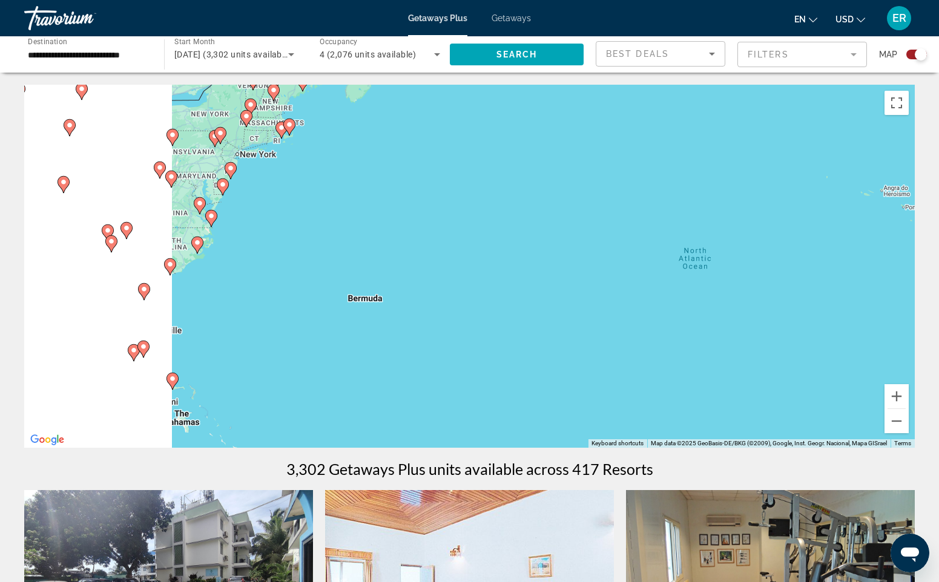
drag, startPoint x: 282, startPoint y: 314, endPoint x: 682, endPoint y: 317, distance: 400.2
click at [682, 317] on div "To navigate, press the arrow keys. To activate drag with keyboard, press Alt + …" at bounding box center [469, 266] width 891 height 363
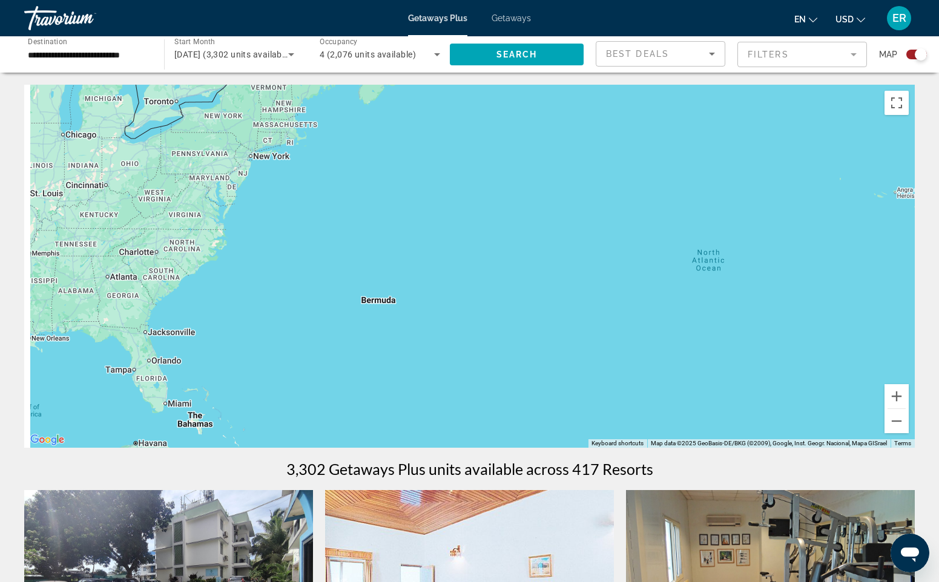
click at [766, 346] on div "To navigate, press the arrow keys. To activate drag with keyboard, press Alt + …" at bounding box center [469, 266] width 891 height 363
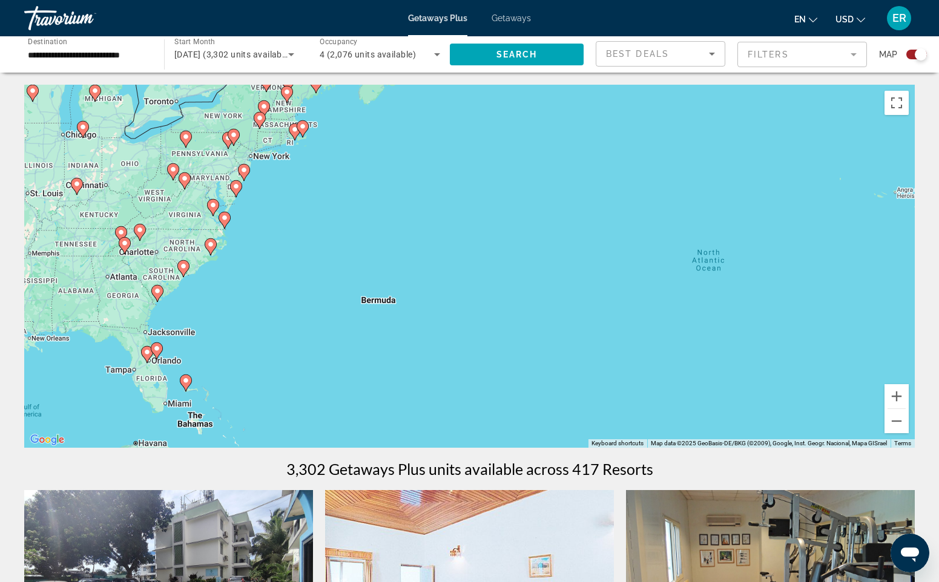
drag, startPoint x: 251, startPoint y: 239, endPoint x: 555, endPoint y: 276, distance: 306.2
click at [555, 276] on div "To navigate, press the arrow keys. To activate drag with keyboard, press Alt + …" at bounding box center [469, 266] width 891 height 363
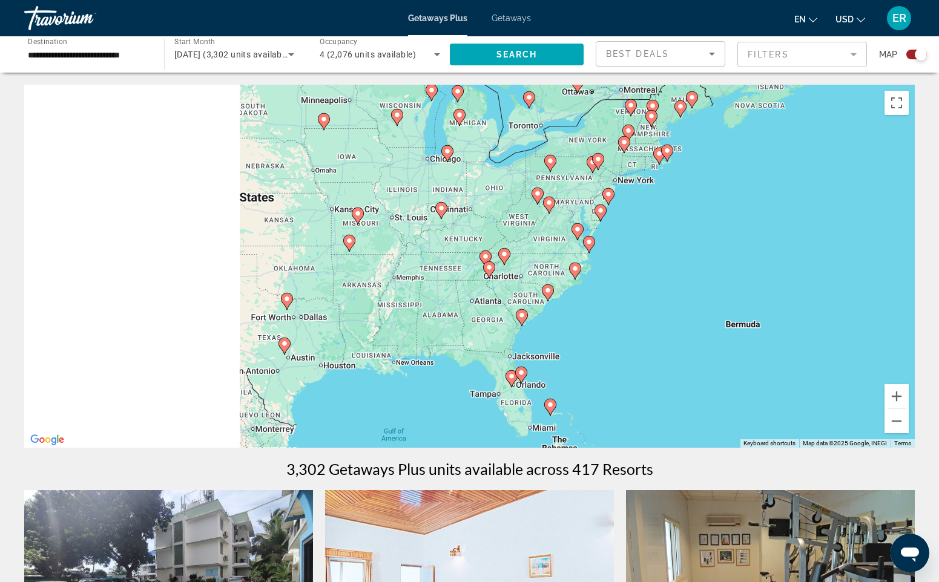
drag, startPoint x: 382, startPoint y: 252, endPoint x: 747, endPoint y: 277, distance: 365.9
click at [747, 277] on div "To navigate, press the arrow keys. To activate drag with keyboard, press Alt + …" at bounding box center [469, 266] width 891 height 363
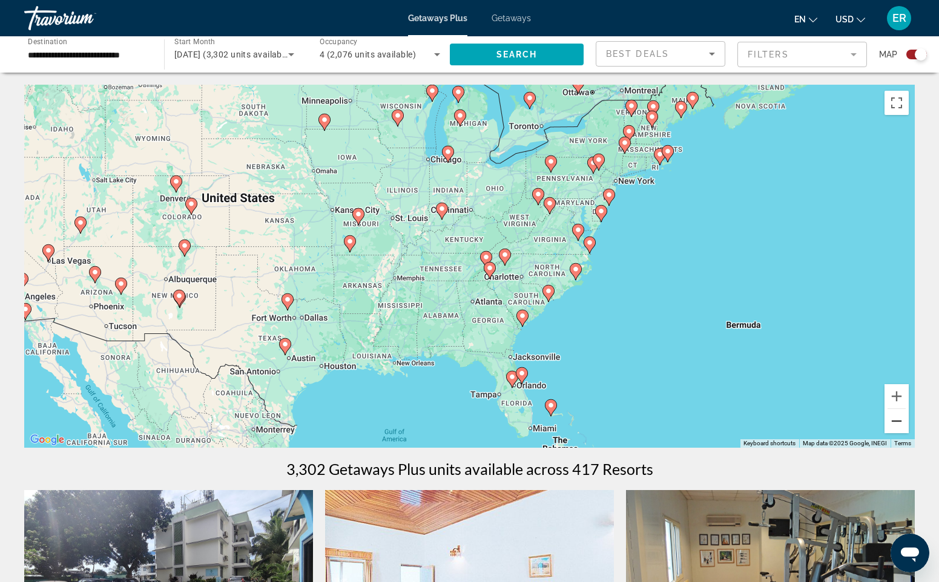
click at [897, 416] on button "Zoom out" at bounding box center [896, 421] width 24 height 24
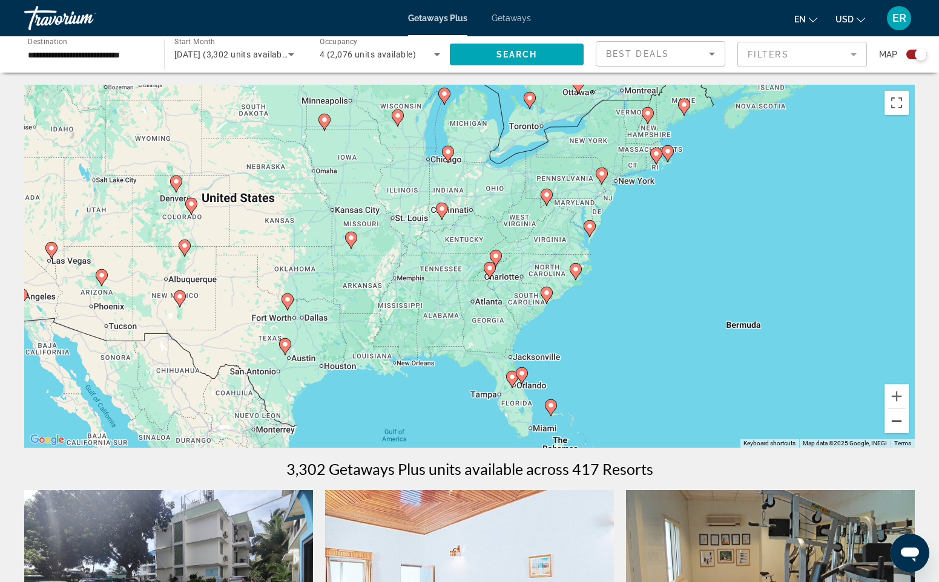
click at [894, 418] on button "Zoom out" at bounding box center [896, 421] width 24 height 24
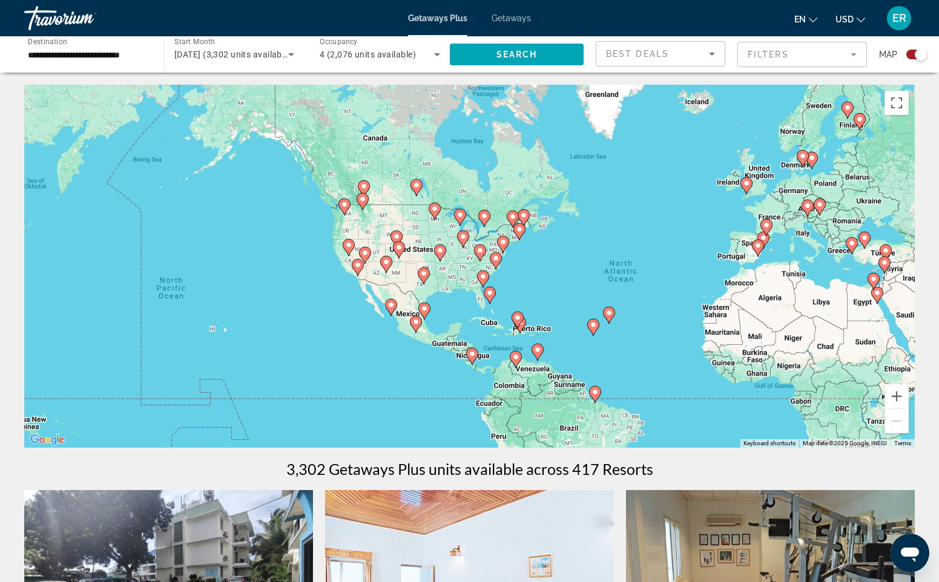
click at [219, 341] on div "To navigate, press the arrow keys. To activate drag with keyboard, press Alt + …" at bounding box center [469, 266] width 891 height 363
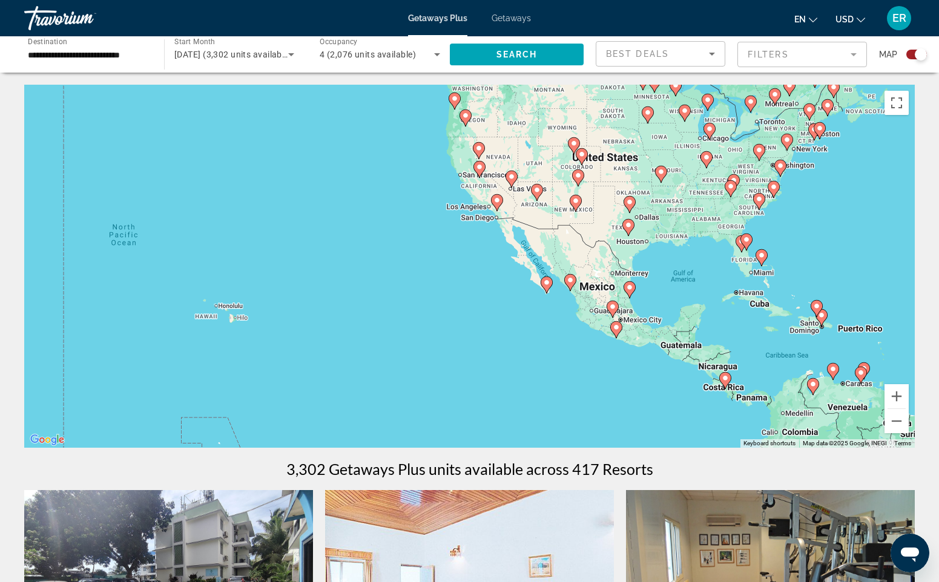
click at [725, 381] on image "Main content" at bounding box center [725, 378] width 7 height 7
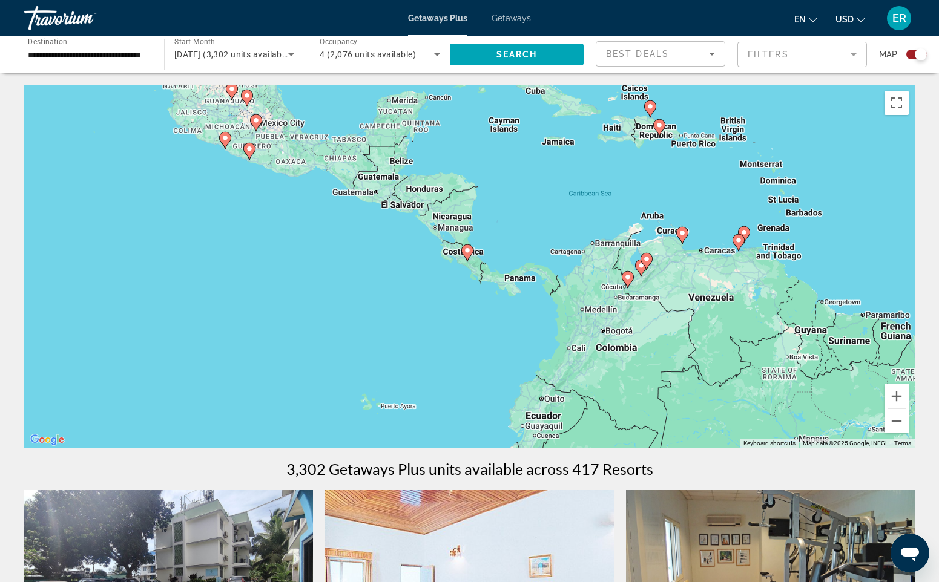
click at [466, 250] on image "Main content" at bounding box center [467, 250] width 7 height 7
type input "**********"
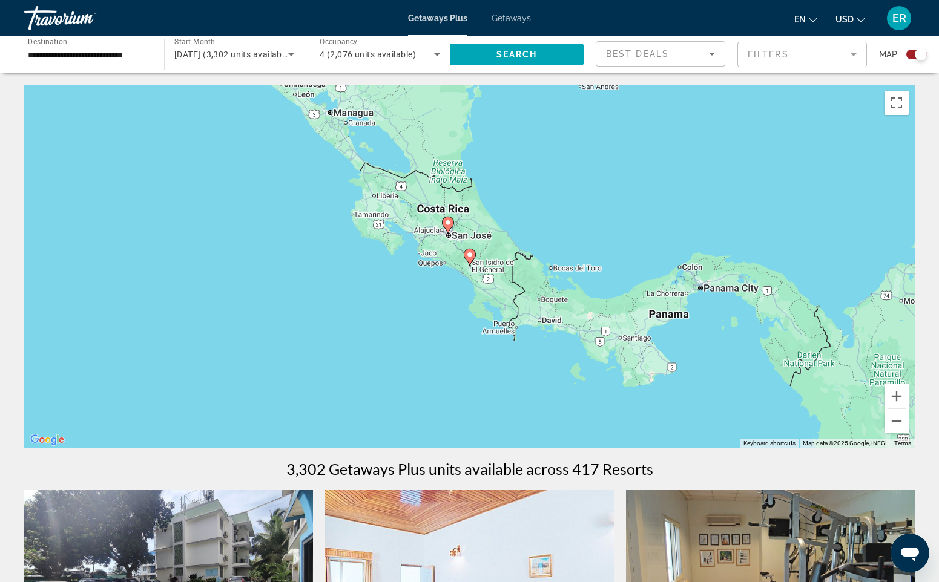
click at [467, 251] on icon "Main content" at bounding box center [469, 257] width 11 height 16
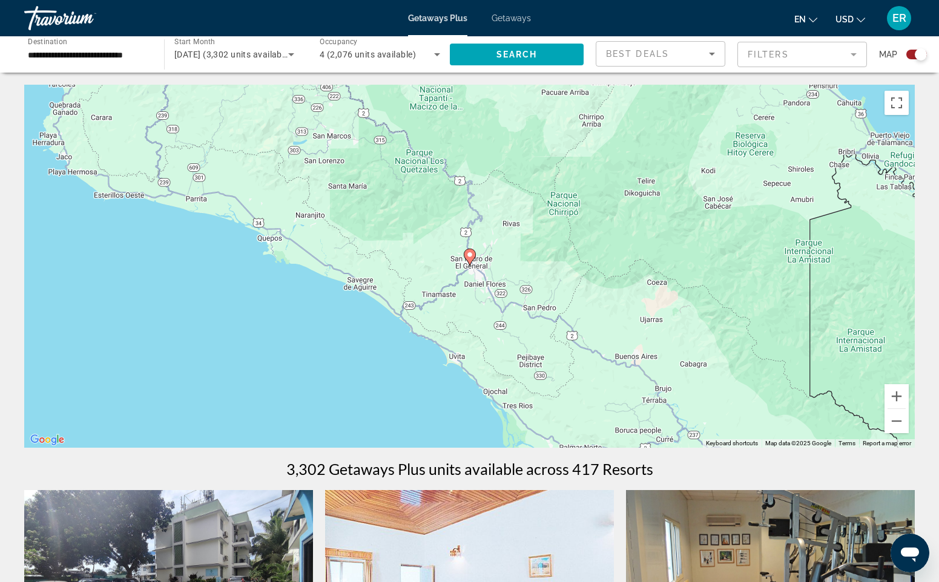
click at [469, 261] on icon "Main content" at bounding box center [469, 257] width 11 height 16
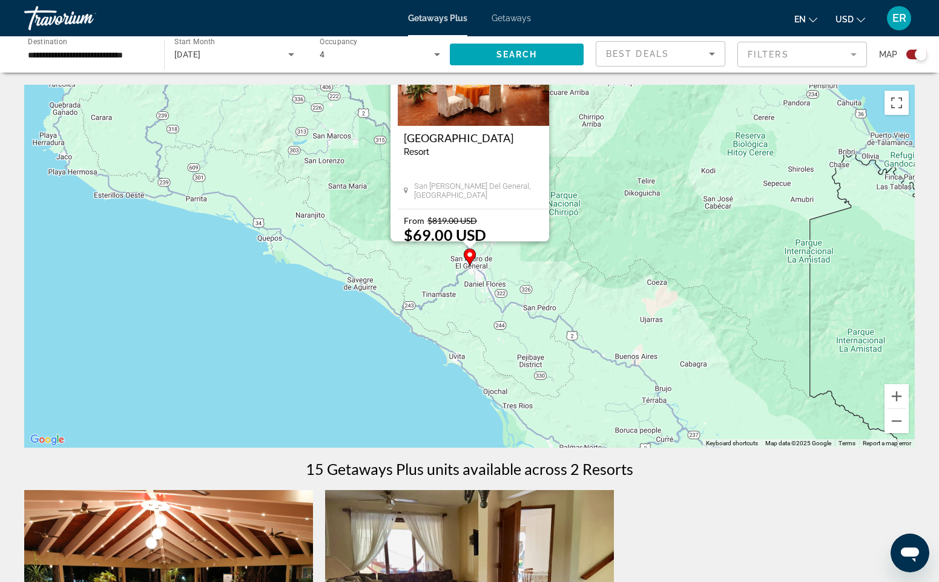
click at [469, 254] on image "Main content" at bounding box center [469, 254] width 7 height 7
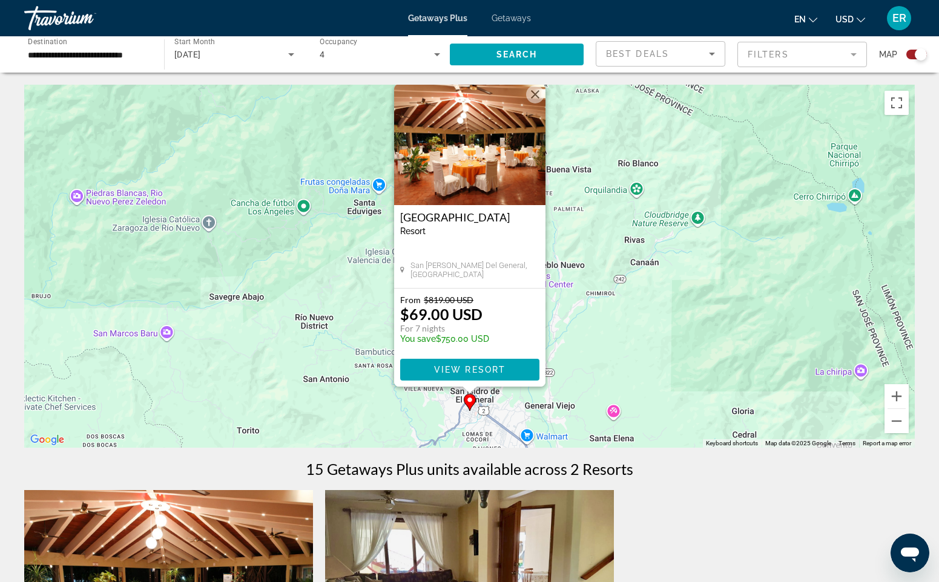
click at [532, 95] on button "Close" at bounding box center [535, 94] width 18 height 18
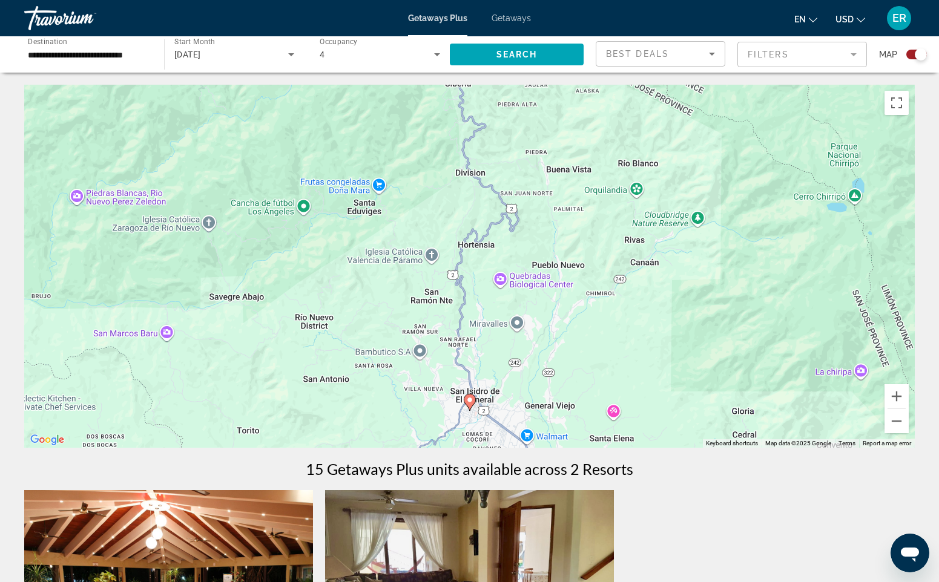
click at [697, 42] on div "Best Deals" at bounding box center [660, 59] width 109 height 34
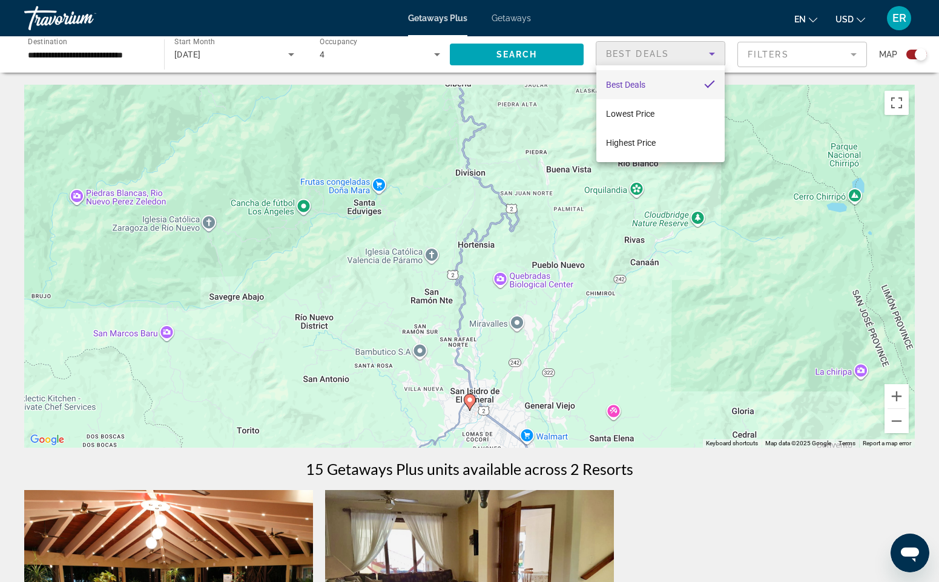
click at [774, 52] on div at bounding box center [469, 291] width 939 height 582
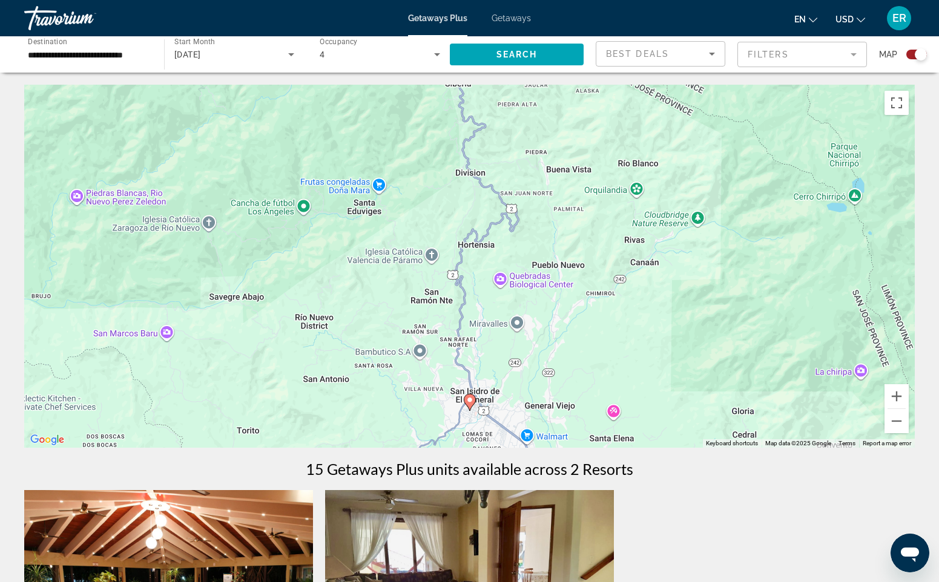
click at [774, 52] on mat-form-field "Filters" at bounding box center [802, 54] width 130 height 25
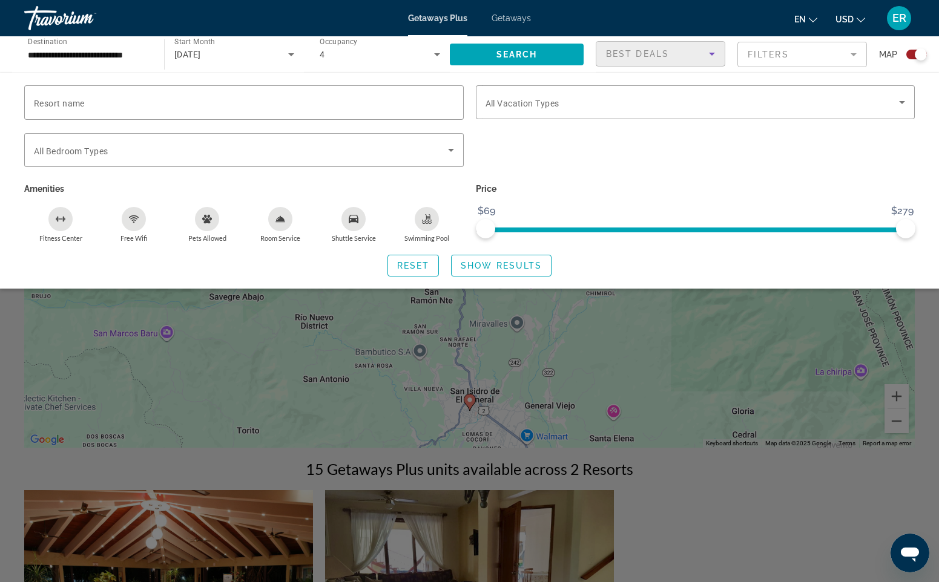
click at [632, 51] on span "Best Deals" at bounding box center [637, 54] width 63 height 10
click at [324, 21] on div at bounding box center [469, 291] width 939 height 582
click at [683, 520] on div "Search widget" at bounding box center [469, 382] width 939 height 401
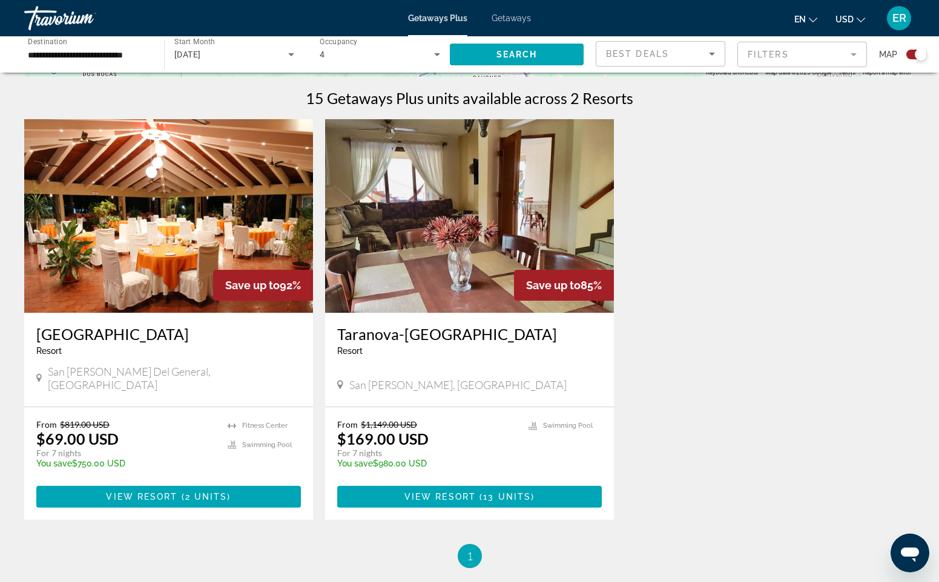
scroll to position [398, 0]
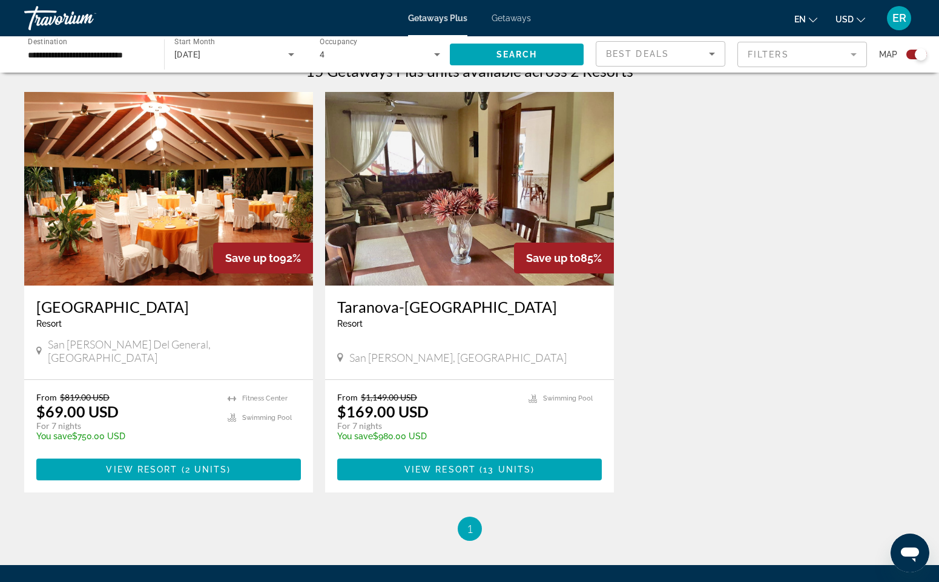
click at [217, 182] on img "Main content" at bounding box center [168, 189] width 289 height 194
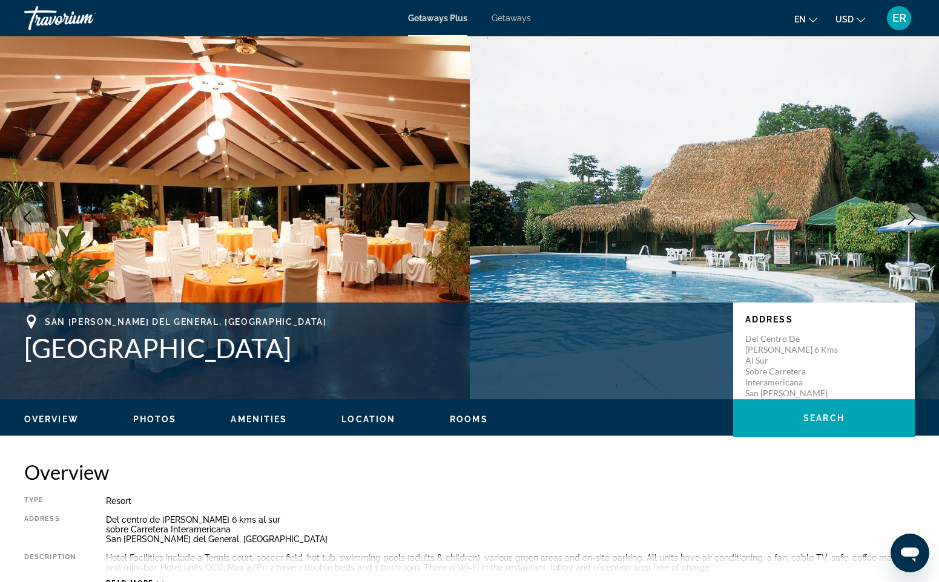
click at [718, 189] on img "Main content" at bounding box center [705, 217] width 470 height 363
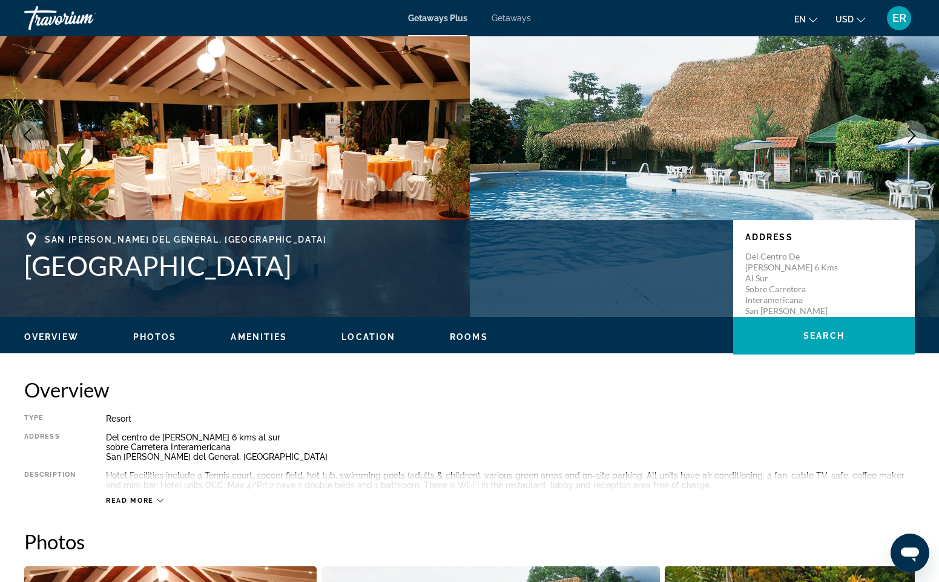
scroll to position [100, 0]
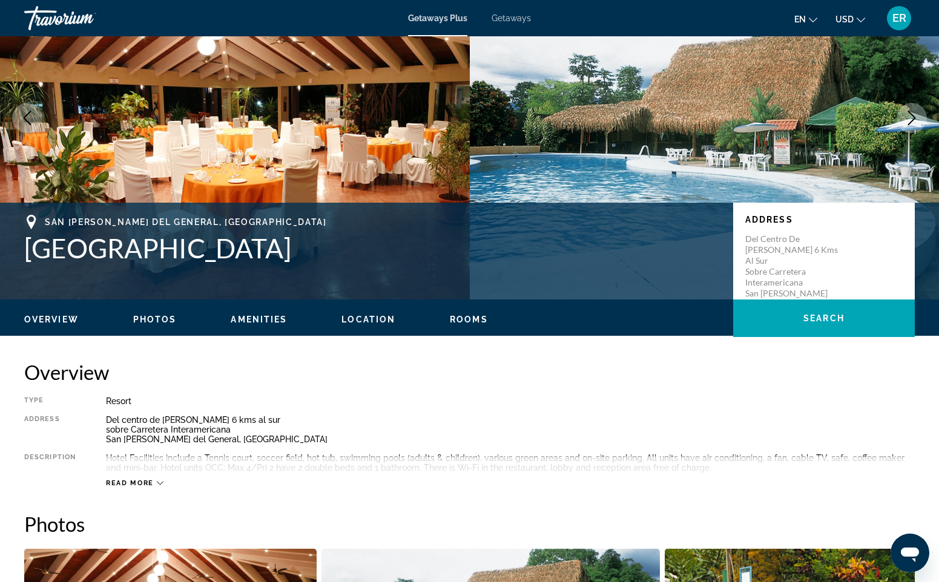
click at [361, 315] on span "Location" at bounding box center [368, 320] width 54 height 10
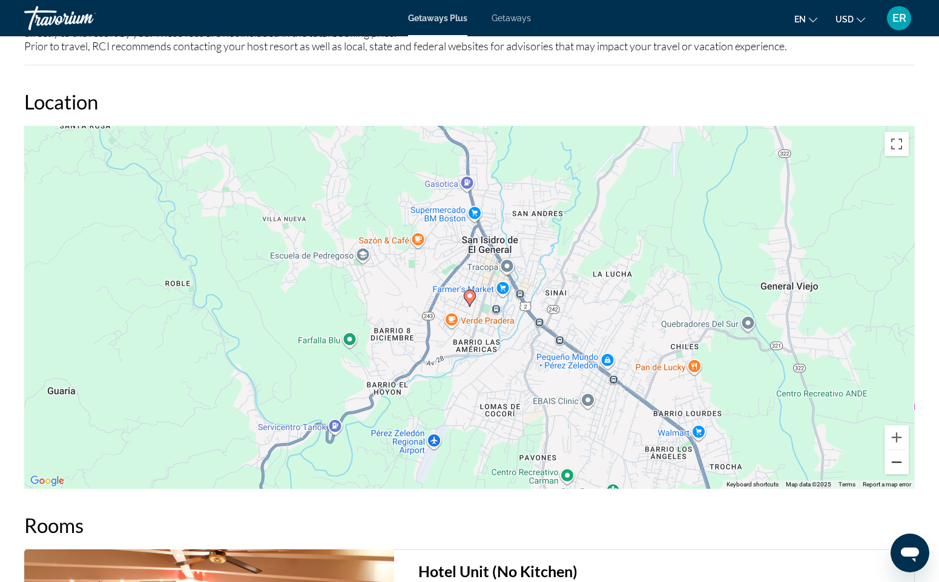
click at [897, 450] on button "Zoom out" at bounding box center [896, 462] width 24 height 24
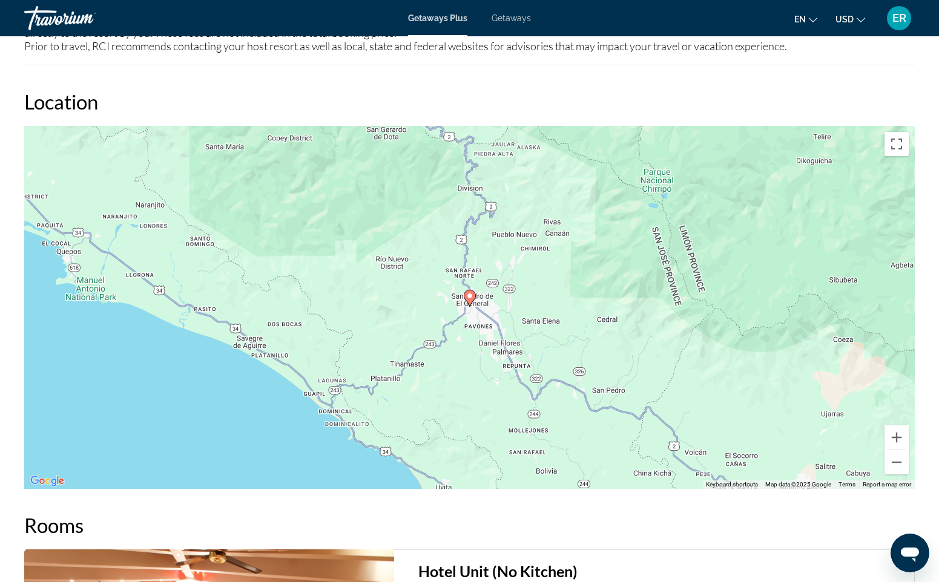
click at [453, 14] on span "Getaways Plus" at bounding box center [437, 18] width 59 height 10
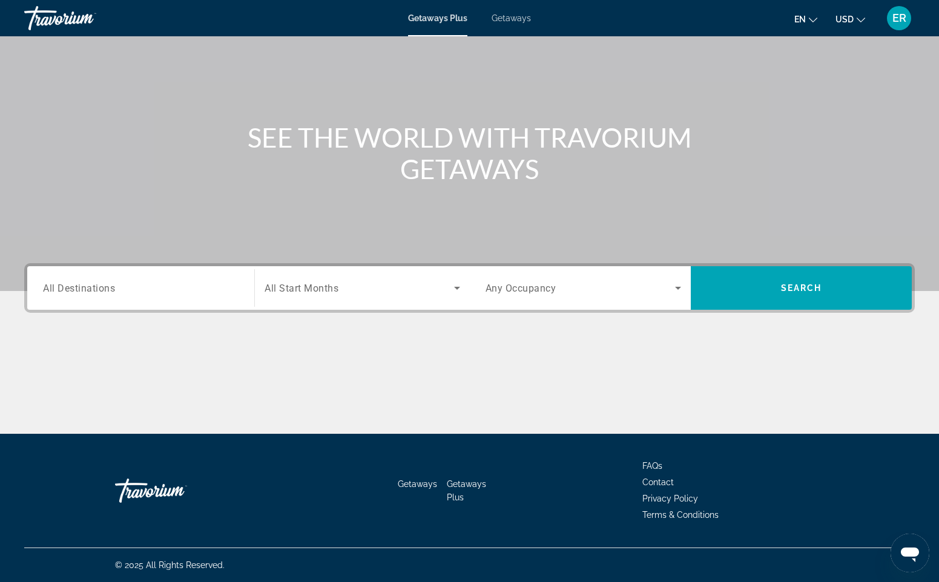
scroll to position [72, 0]
click at [682, 287] on icon "Search widget" at bounding box center [678, 288] width 15 height 15
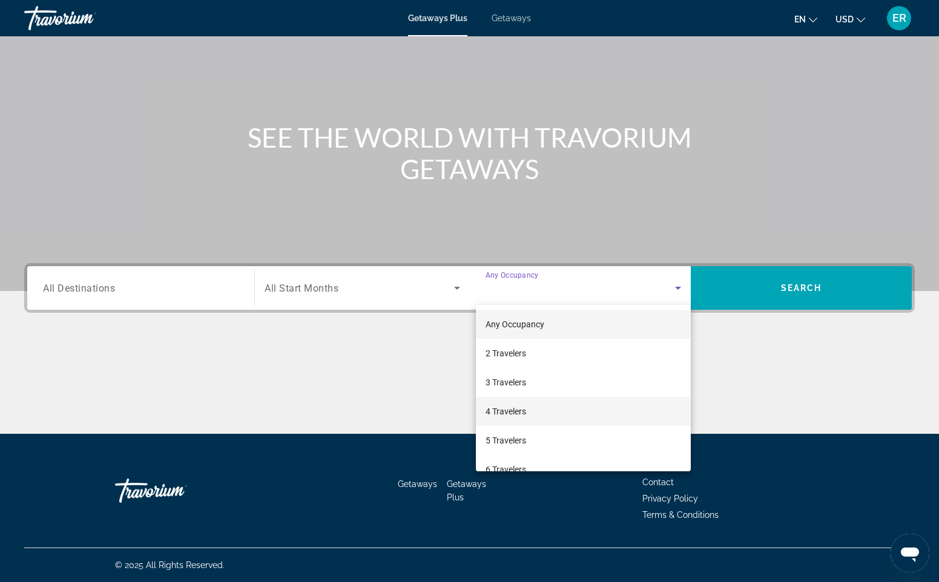
click at [604, 404] on mat-option "4 Travelers" at bounding box center [583, 411] width 215 height 29
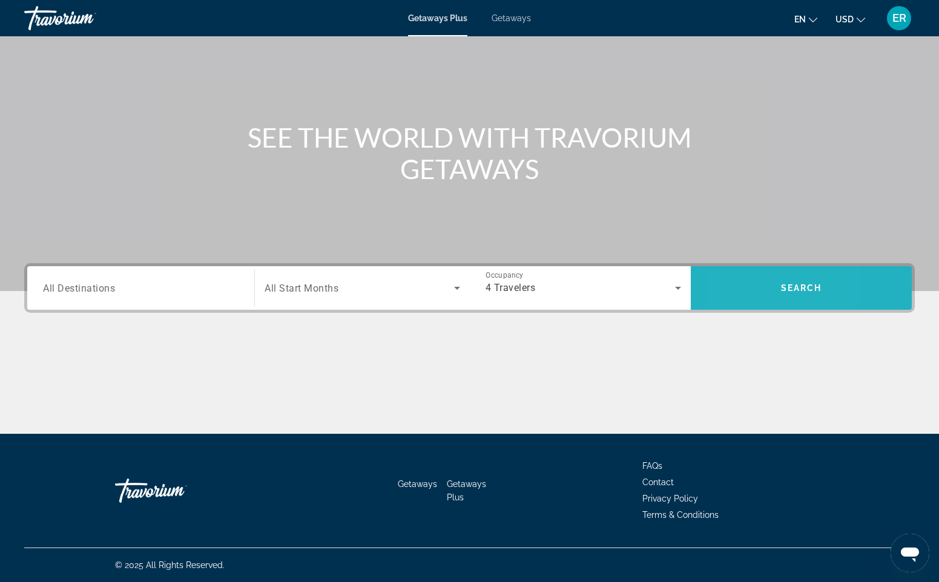
click at [733, 294] on span "Search widget" at bounding box center [801, 288] width 221 height 29
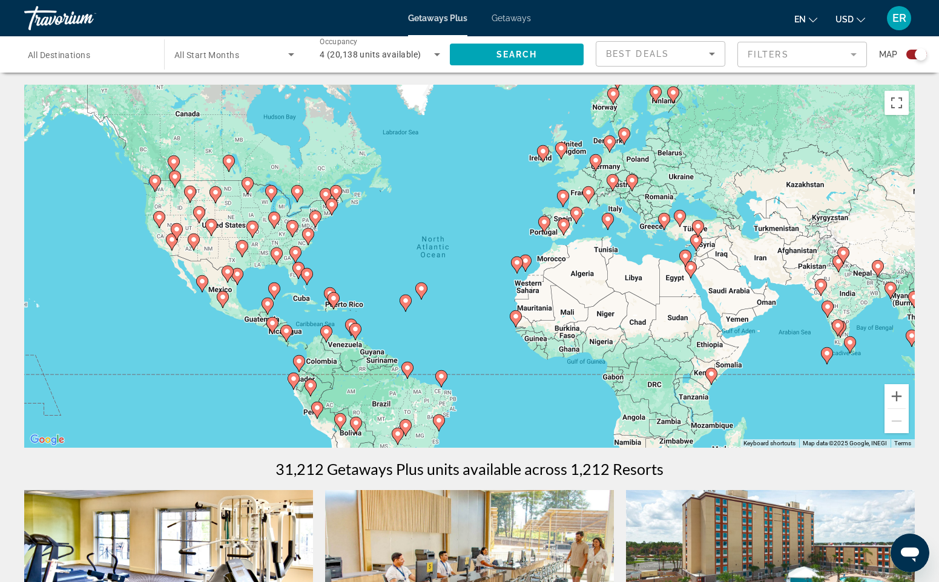
click at [698, 226] on image "Main content" at bounding box center [697, 226] width 7 height 7
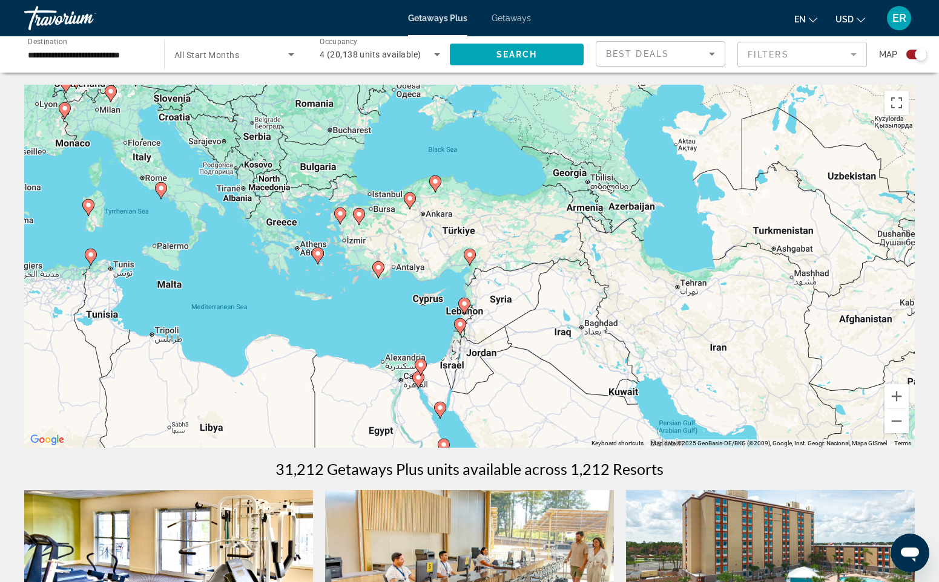
click at [470, 252] on image "Main content" at bounding box center [469, 254] width 7 height 7
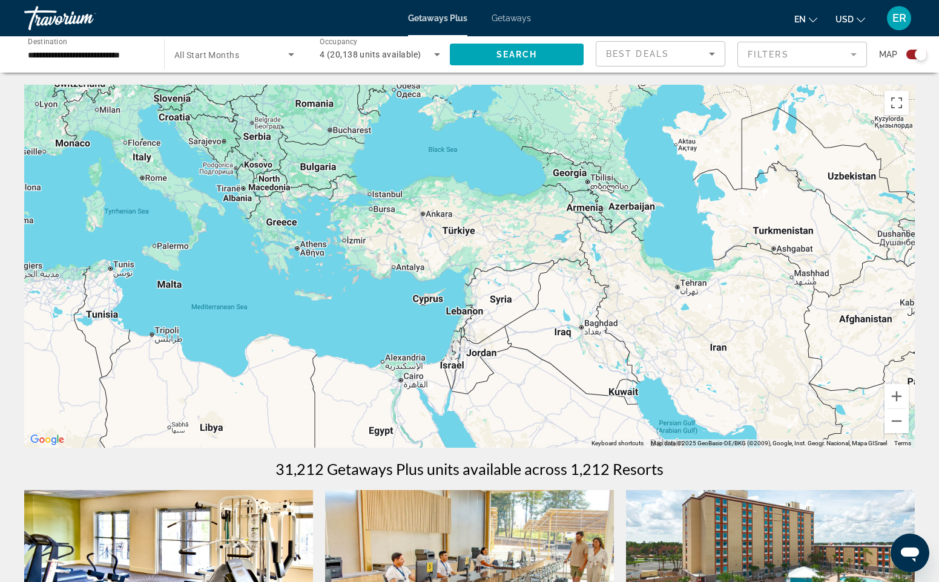
type input "**********"
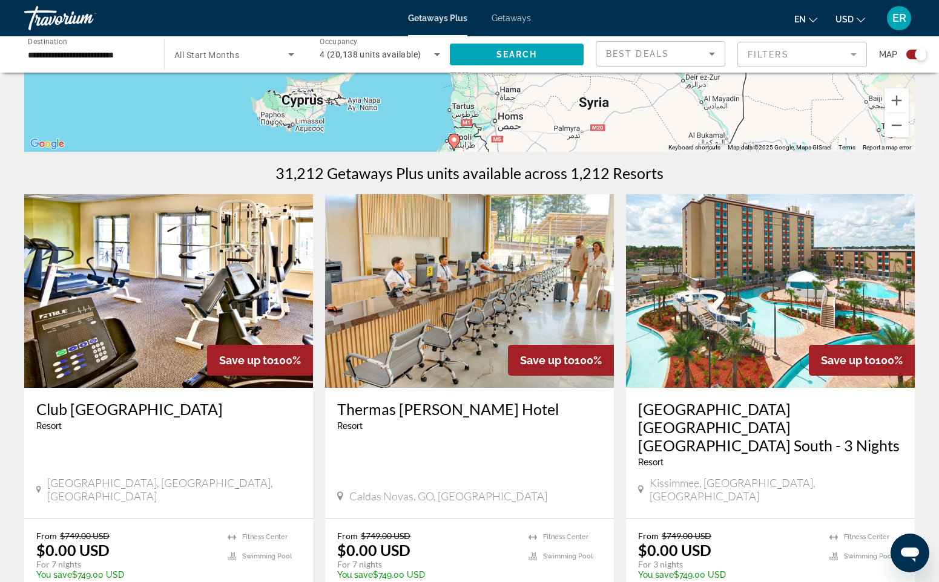
scroll to position [298, 0]
